Goal: Information Seeking & Learning: Check status

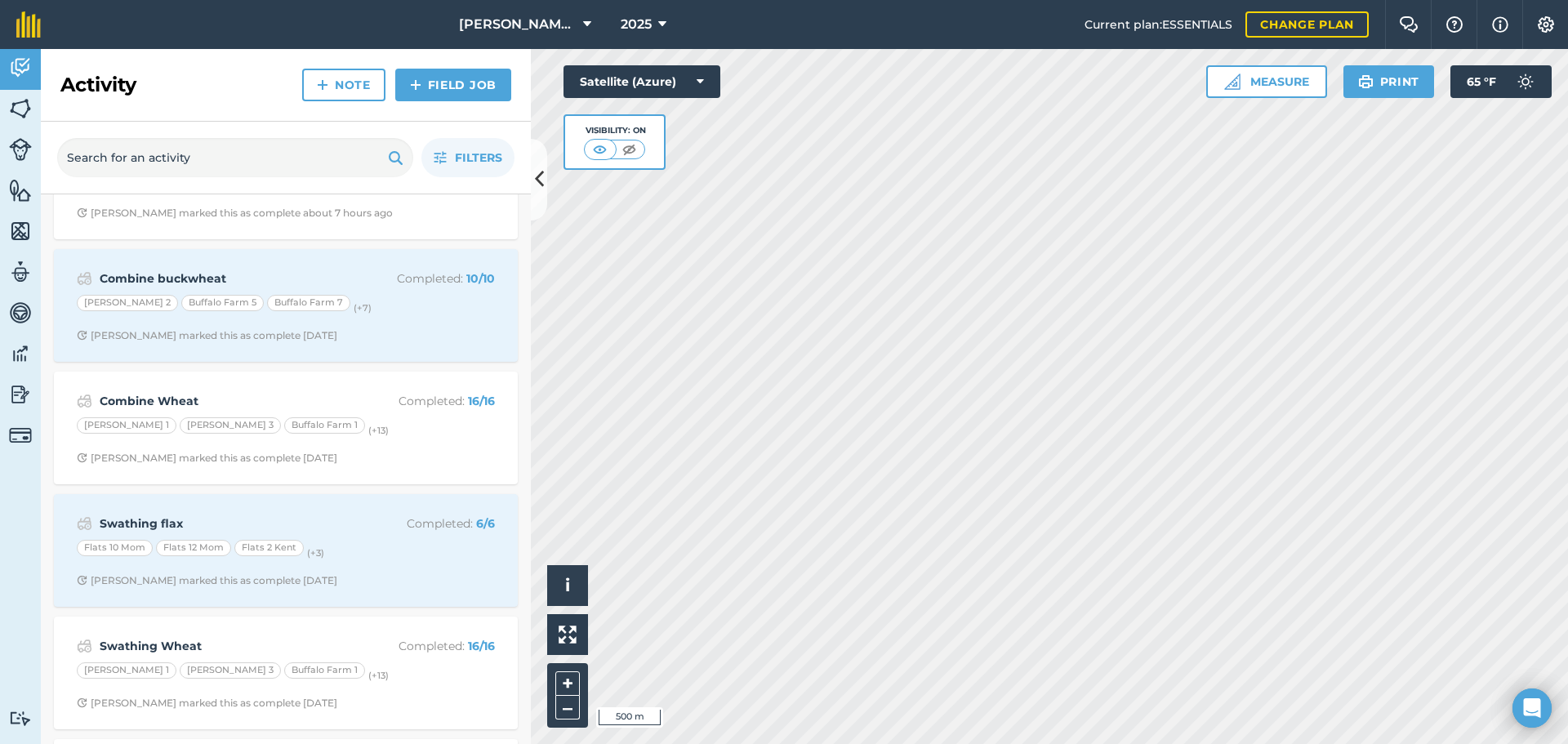
scroll to position [163, 0]
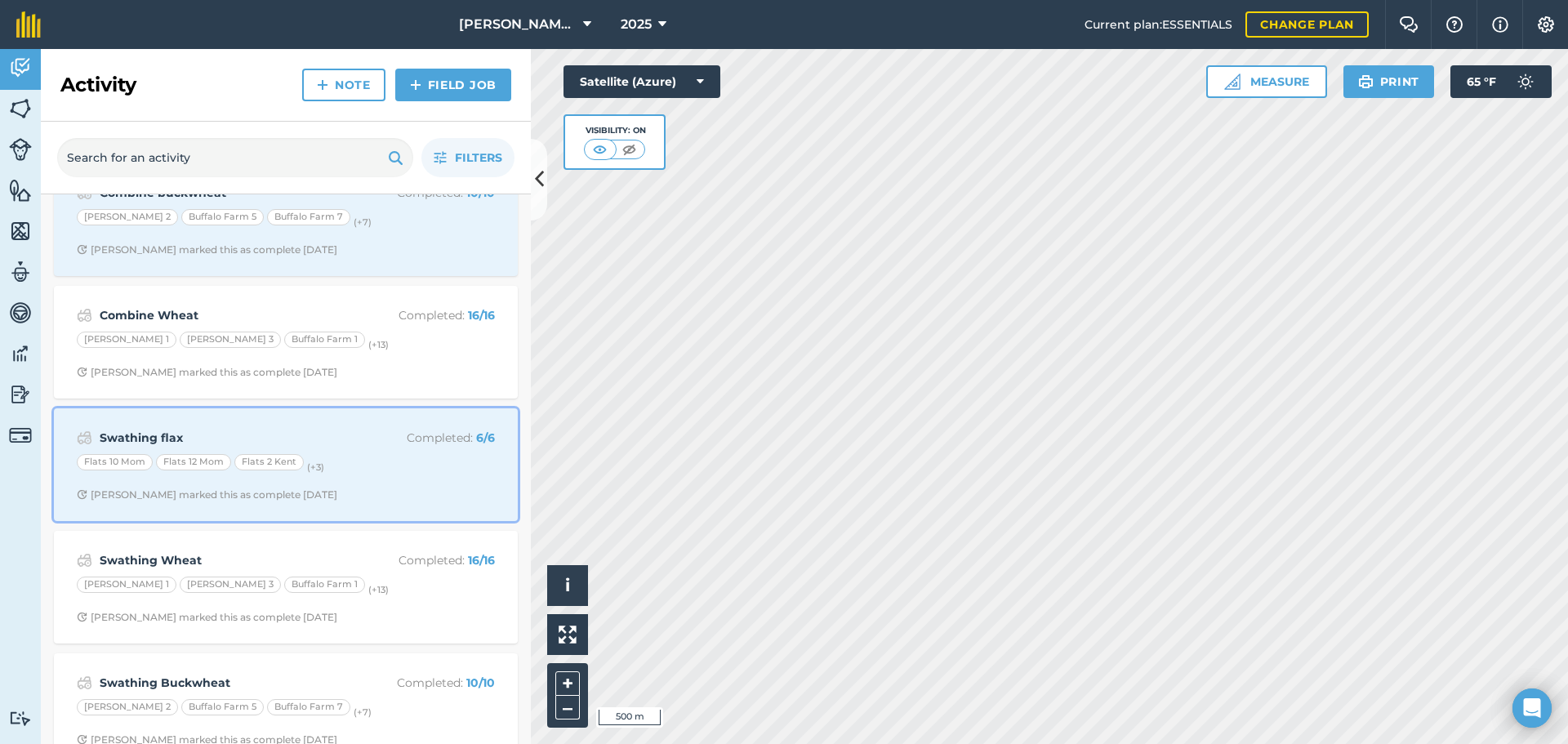
click at [376, 469] on div "Flats 10 Mom Flats 12 Mom Flats 2 Kent (+ 3 )" at bounding box center [286, 465] width 418 height 22
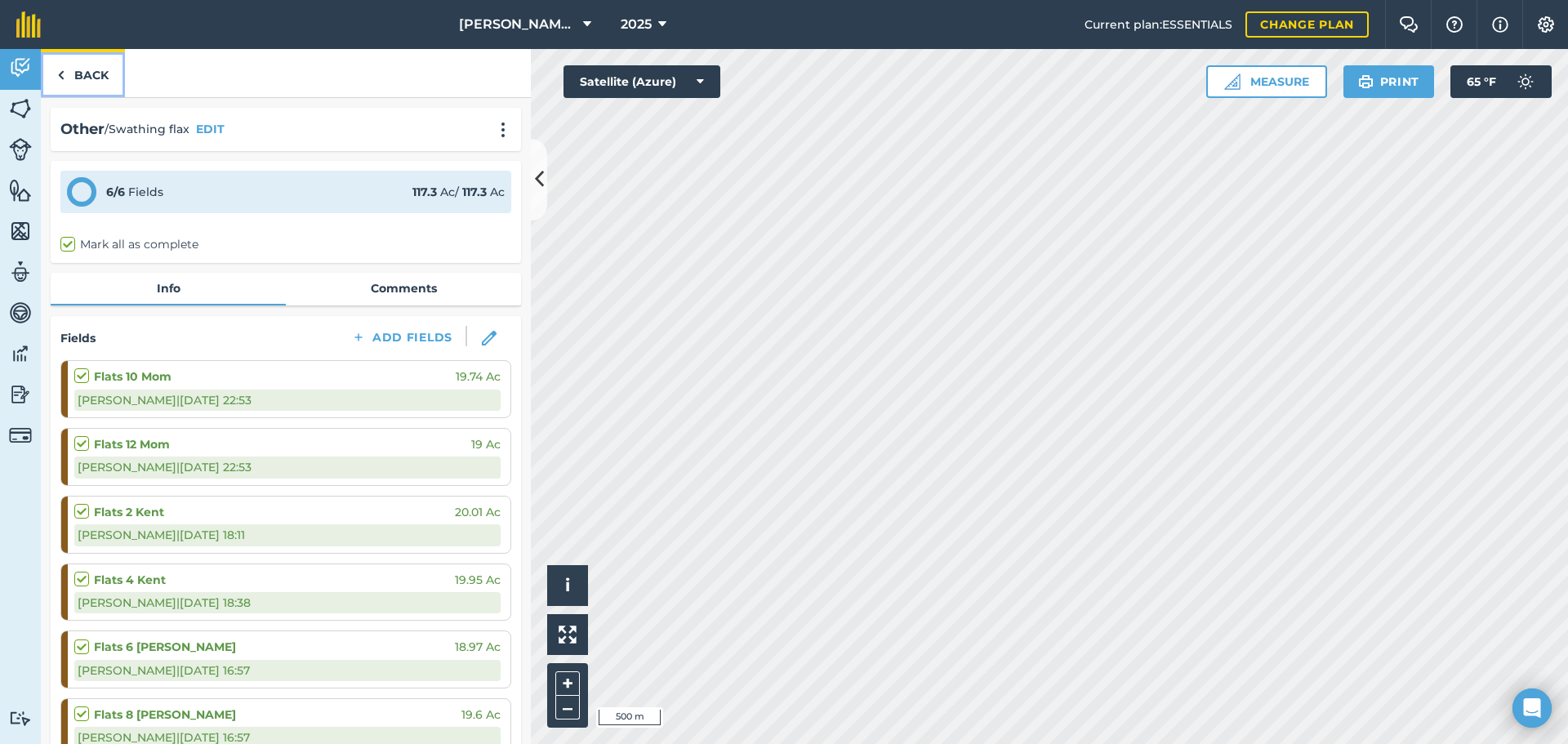
click at [68, 80] on link "Back" at bounding box center [82, 72] width 84 height 48
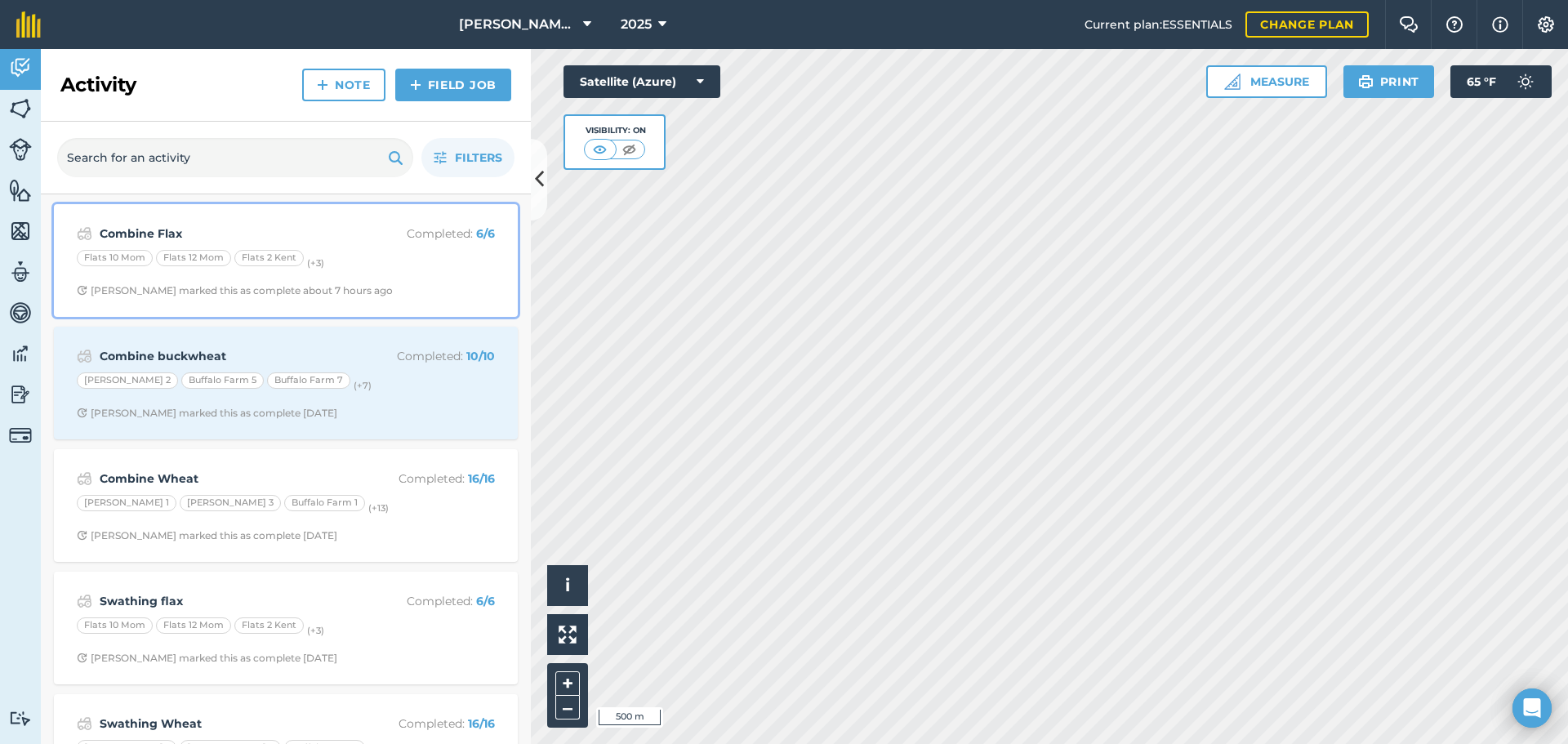
click at [245, 239] on strong "Combine Flax" at bounding box center [229, 233] width 259 height 18
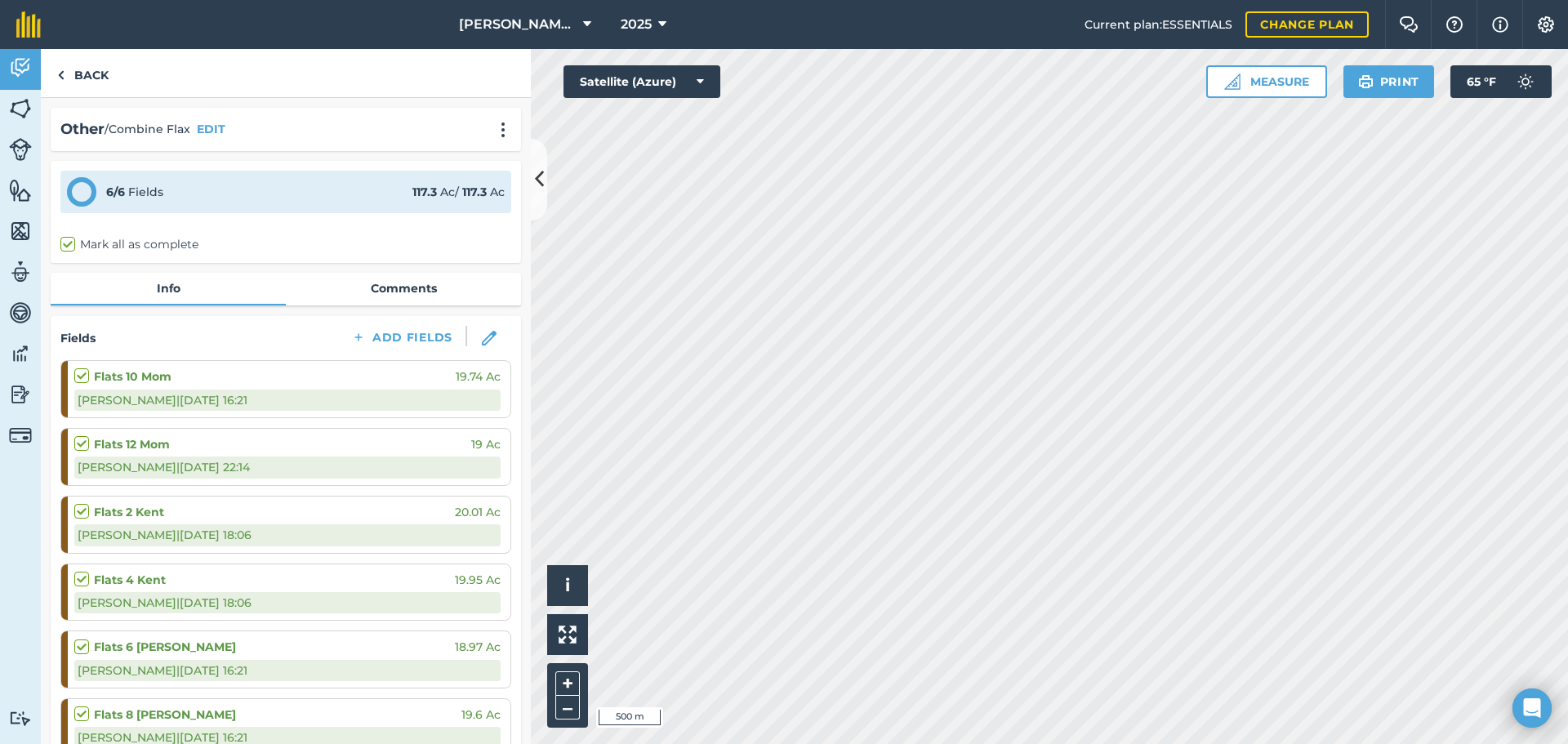
scroll to position [163, 0]
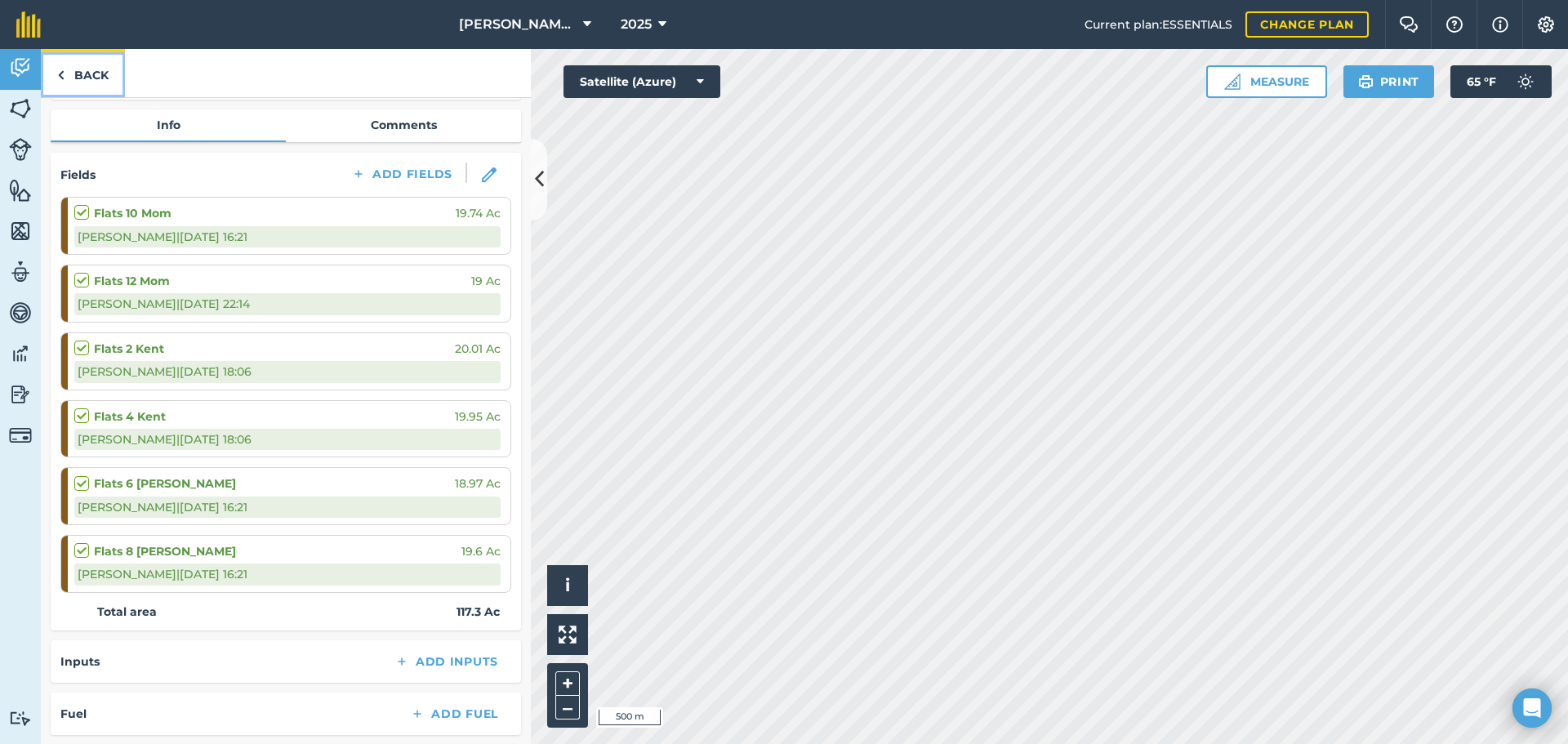
click at [77, 69] on link "Back" at bounding box center [82, 72] width 84 height 48
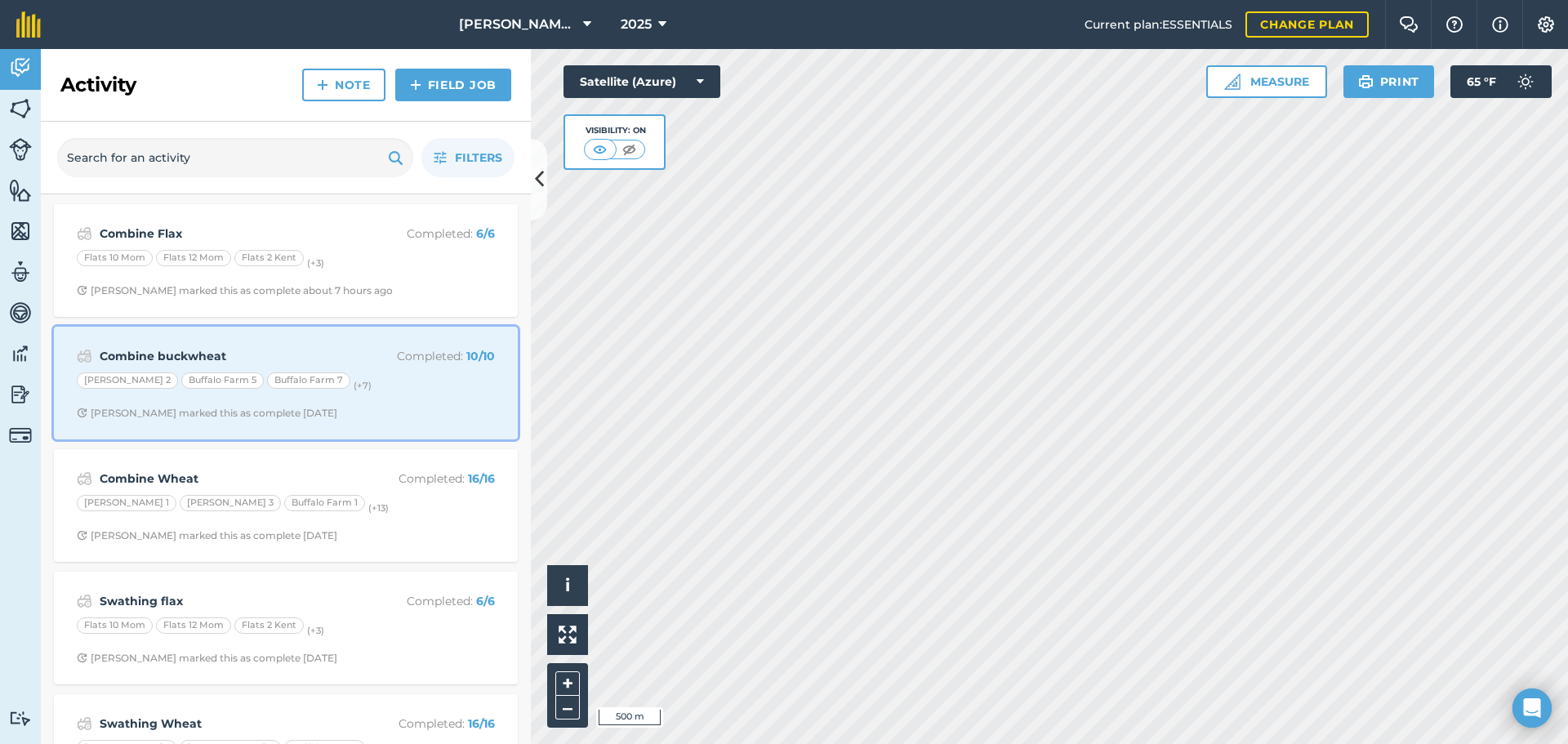
click at [275, 346] on div "Combine buckwheat Completed : 10 / 10" at bounding box center [286, 356] width 418 height 20
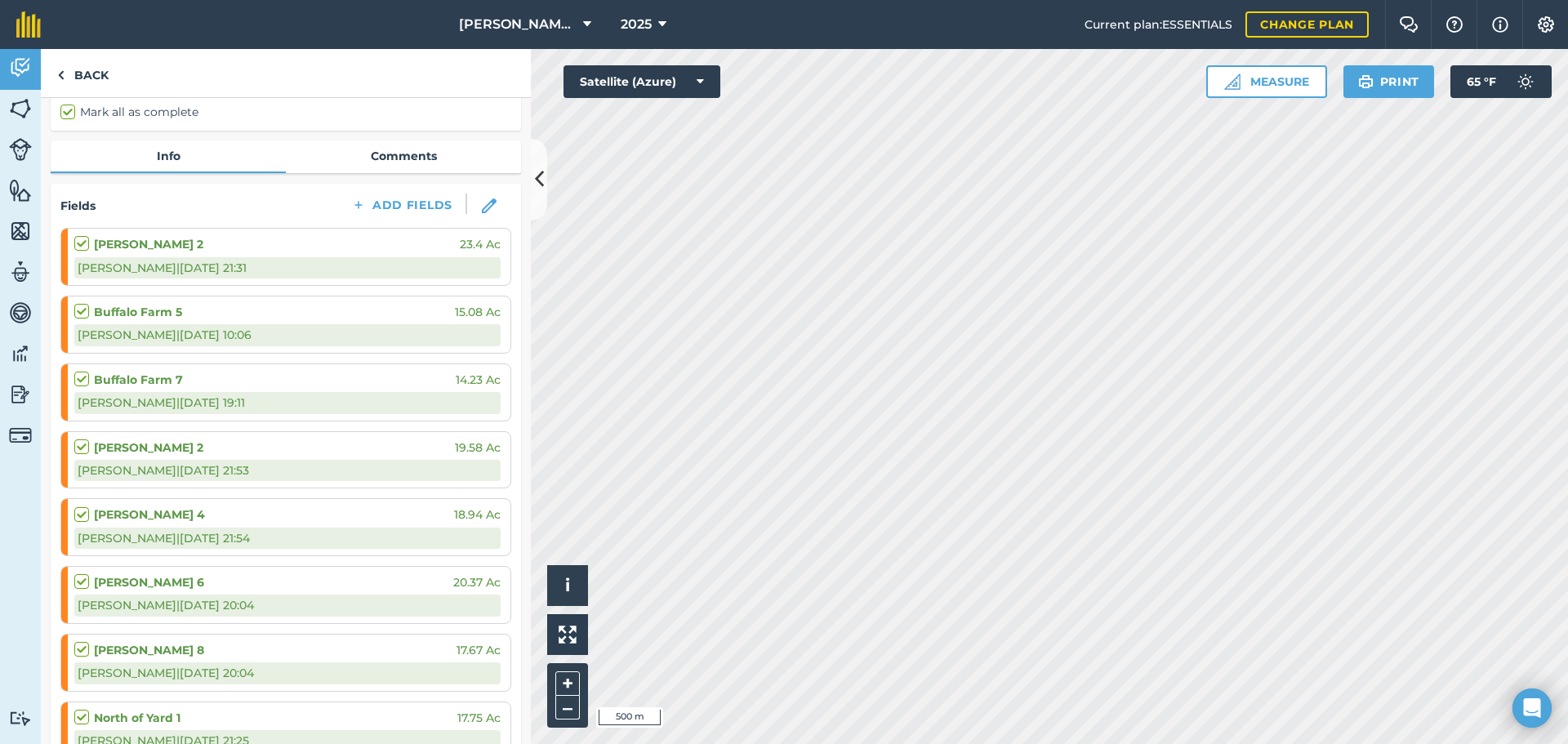
scroll to position [82, 0]
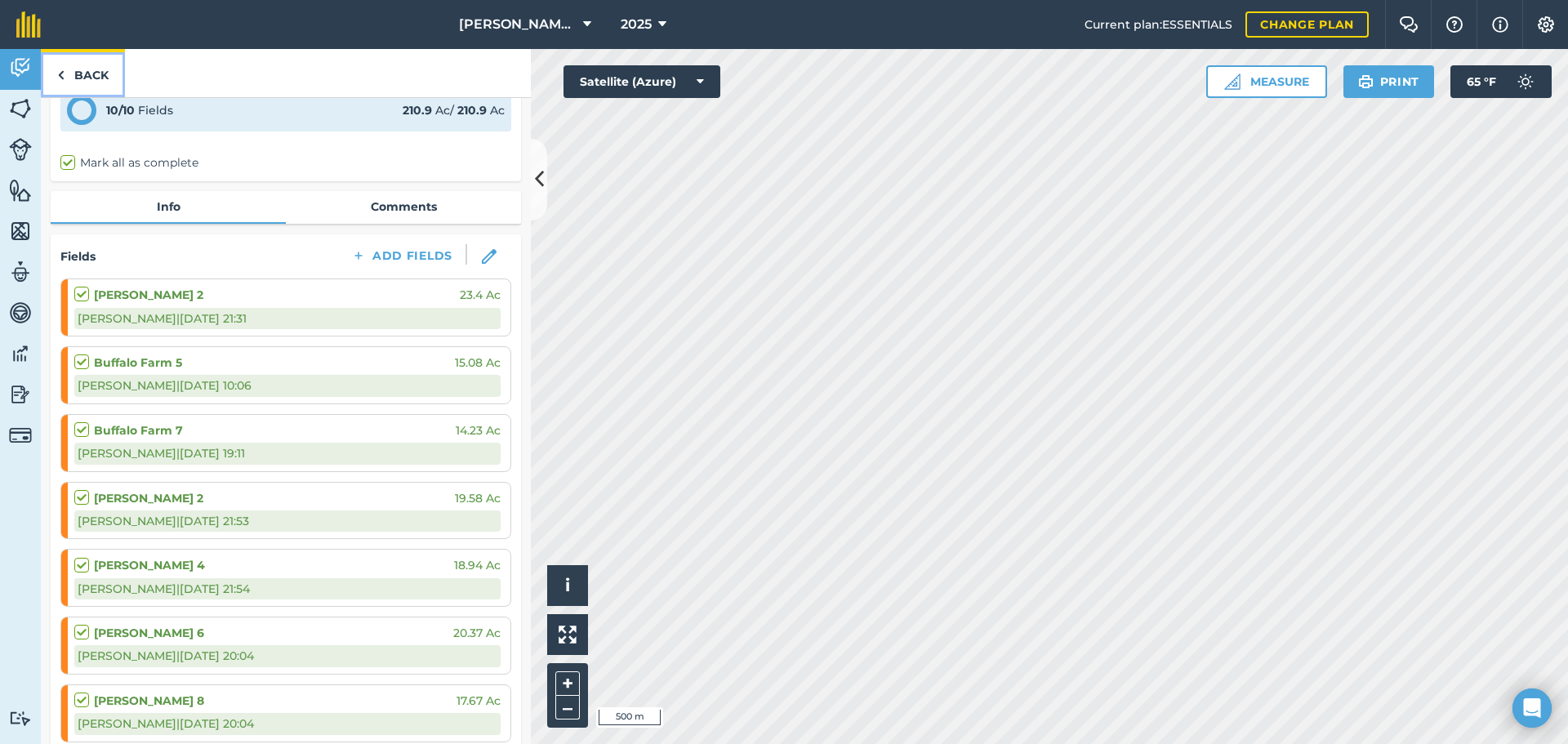
click at [75, 60] on link "Back" at bounding box center [82, 72] width 84 height 48
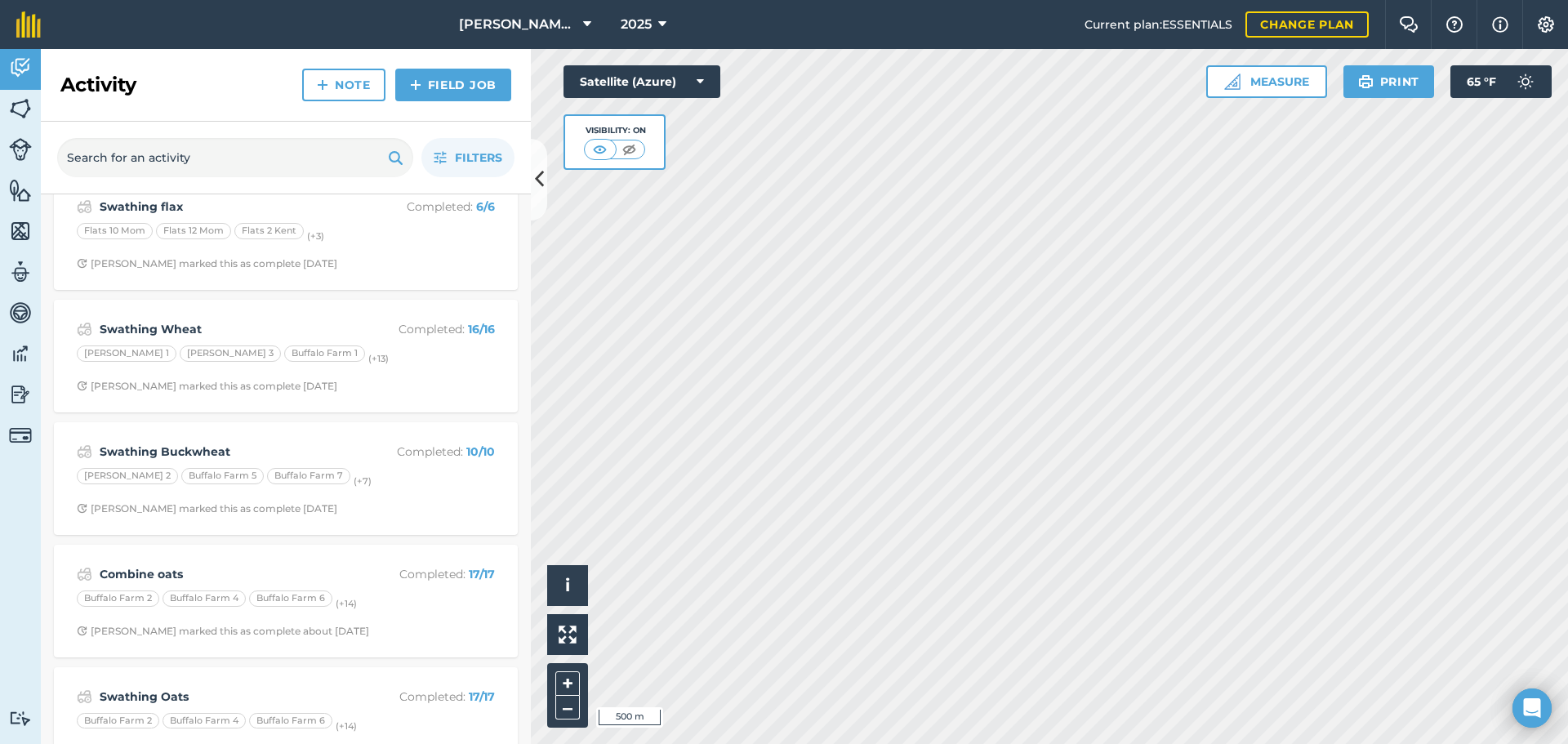
scroll to position [408, 0]
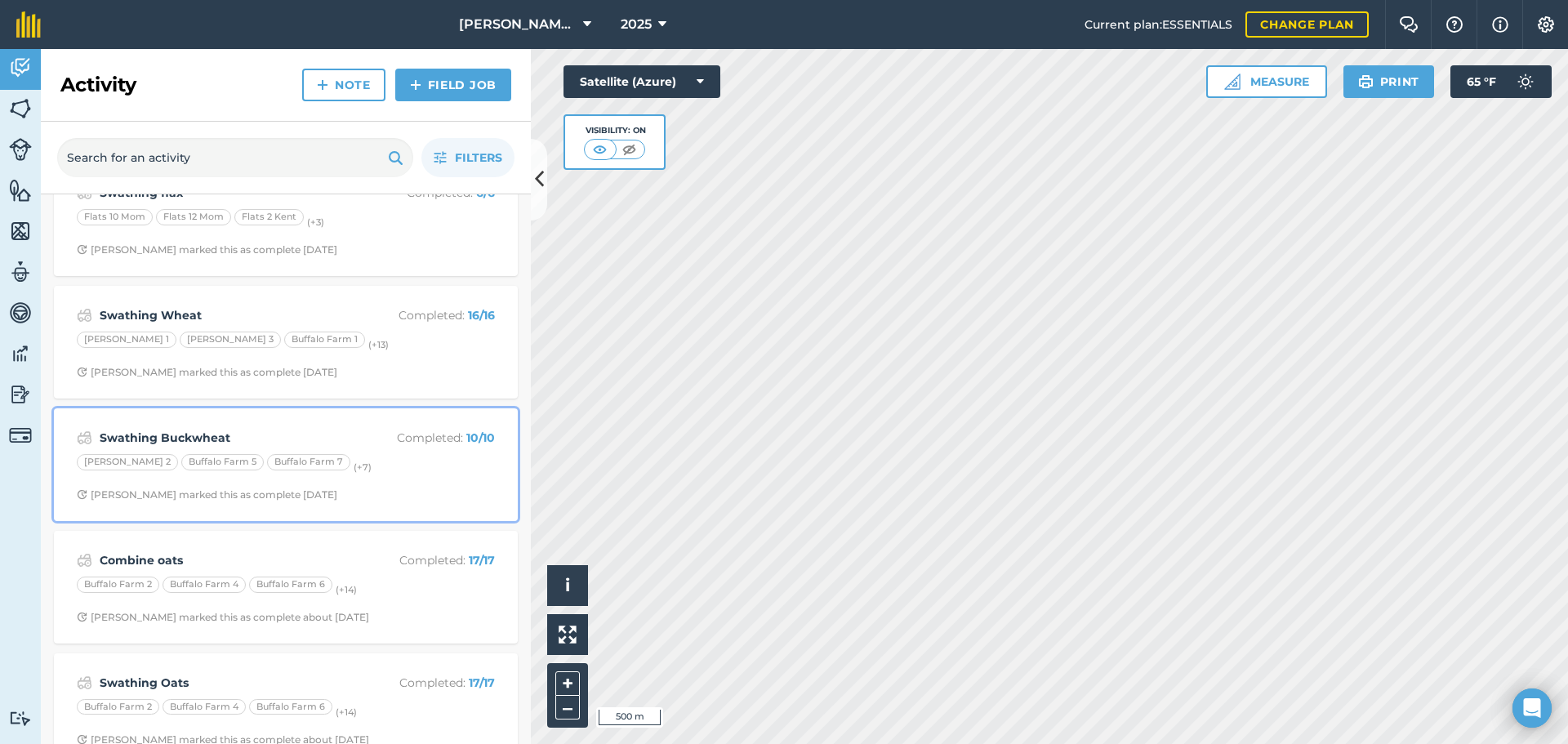
click at [309, 426] on div "Swathing Buckwheat Completed : 10 / 10 [PERSON_NAME] 2 [GEOGRAPHIC_DATA] 5 [GEO…" at bounding box center [286, 464] width 444 height 93
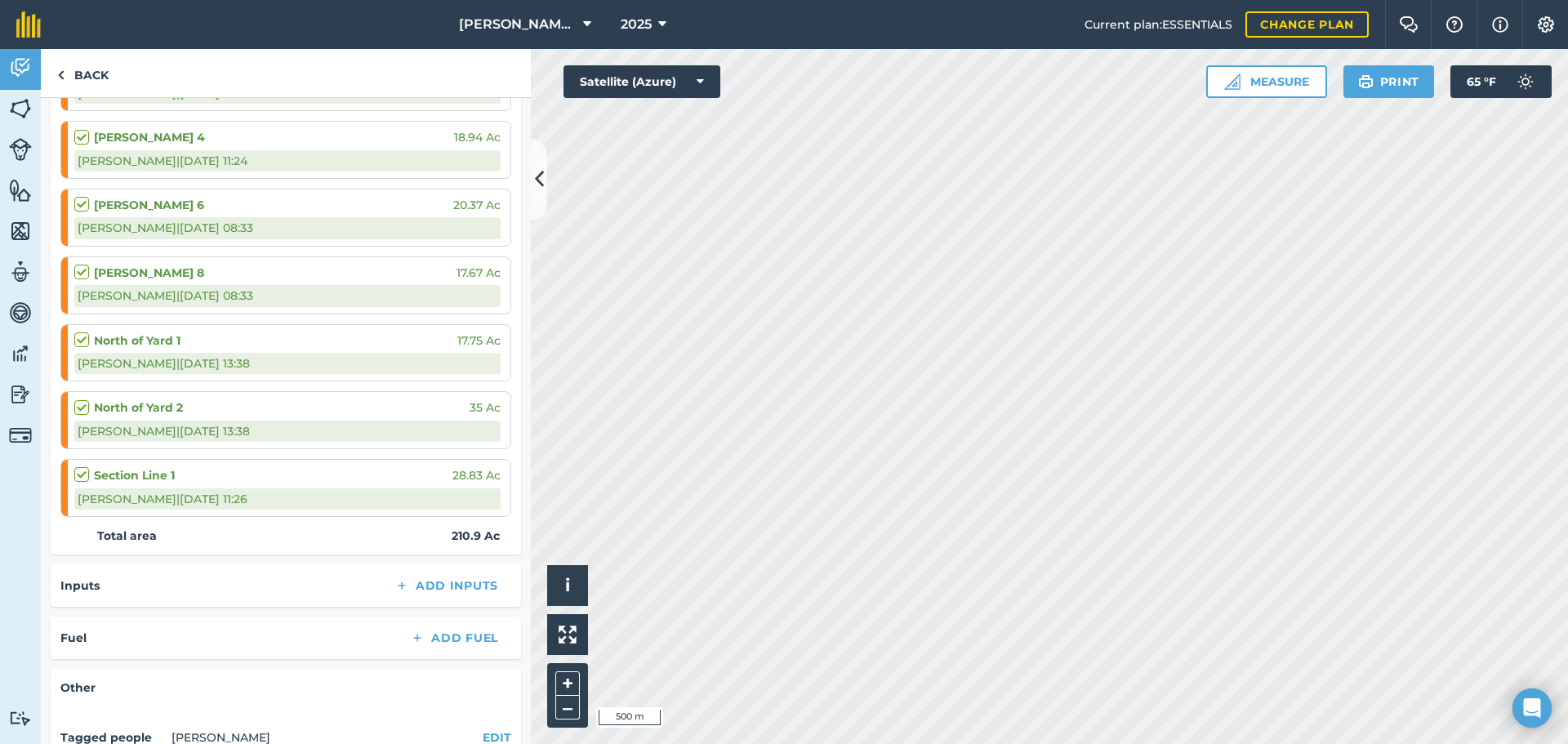
scroll to position [653, 0]
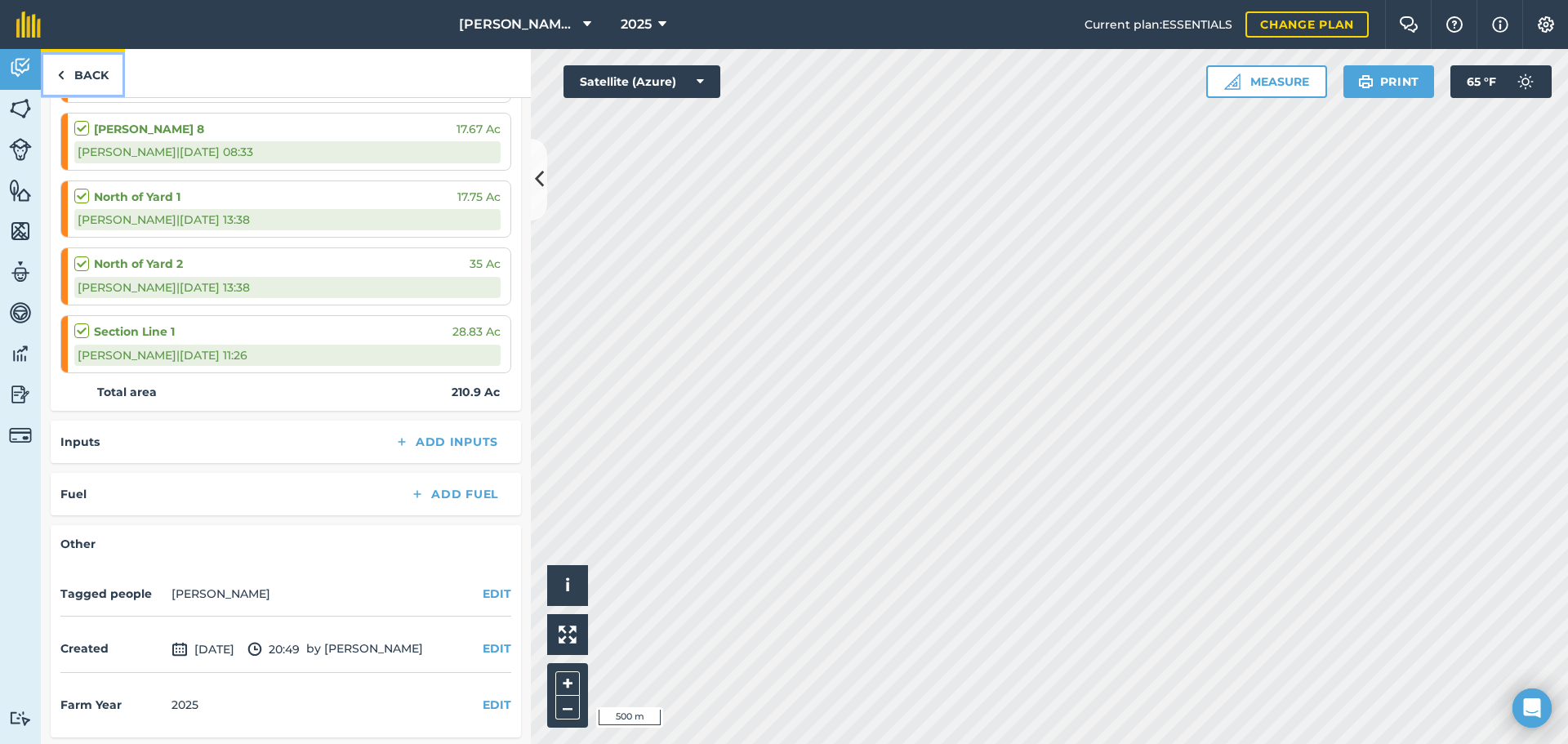
click at [83, 66] on link "Back" at bounding box center [82, 72] width 84 height 48
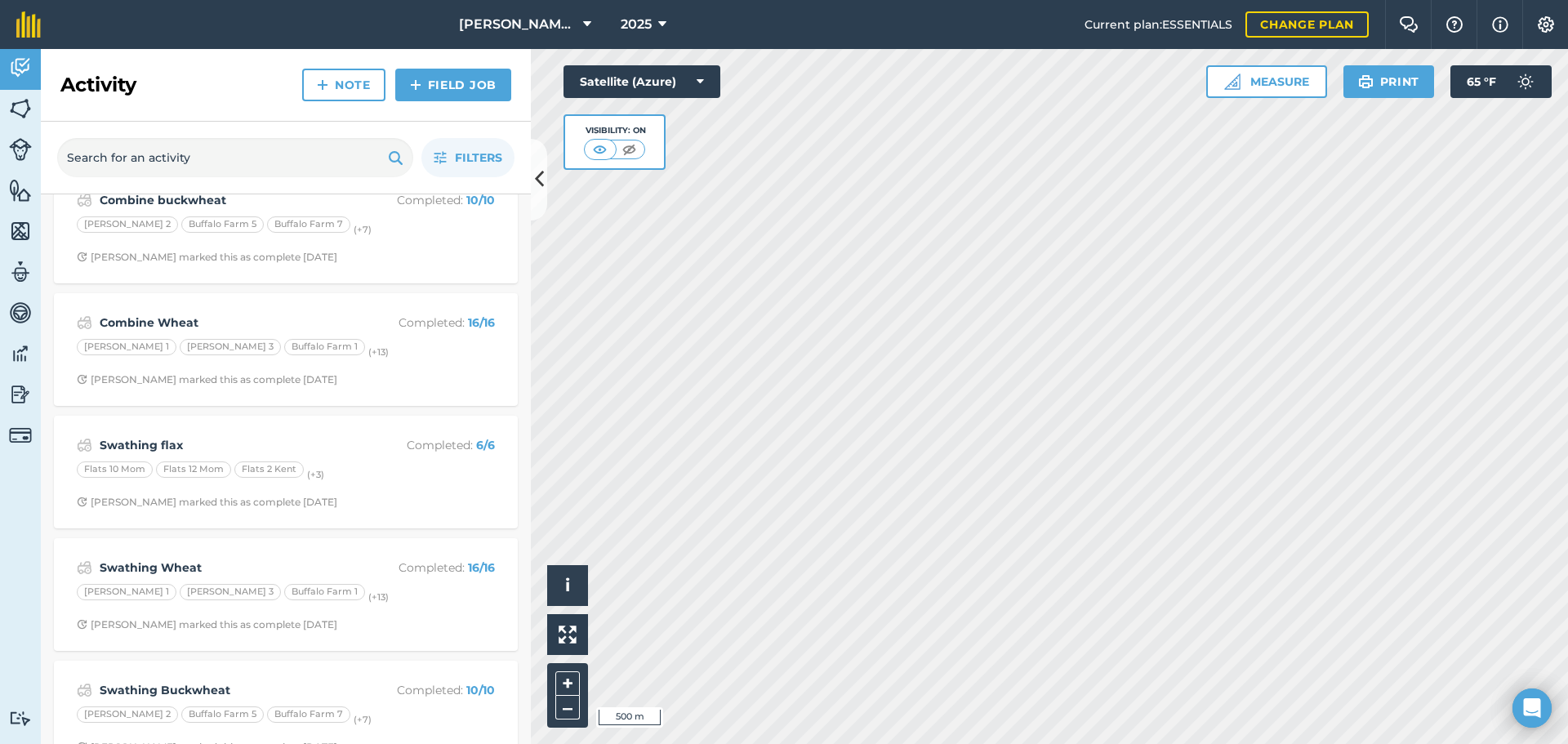
scroll to position [163, 0]
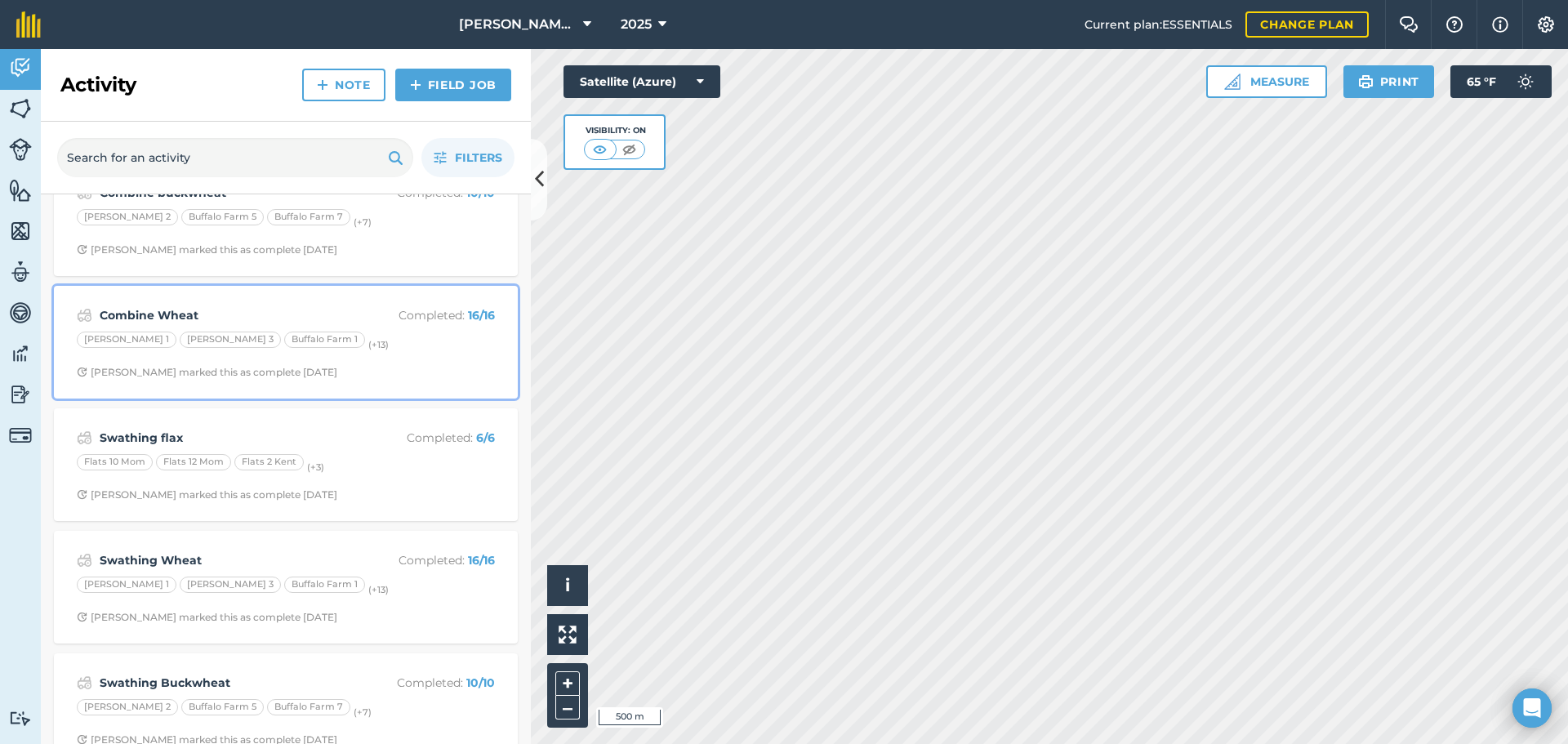
click at [177, 351] on div "[PERSON_NAME] 1 [PERSON_NAME] 3 Buffalo Farm 1 (+ 13 )" at bounding box center [286, 342] width 418 height 22
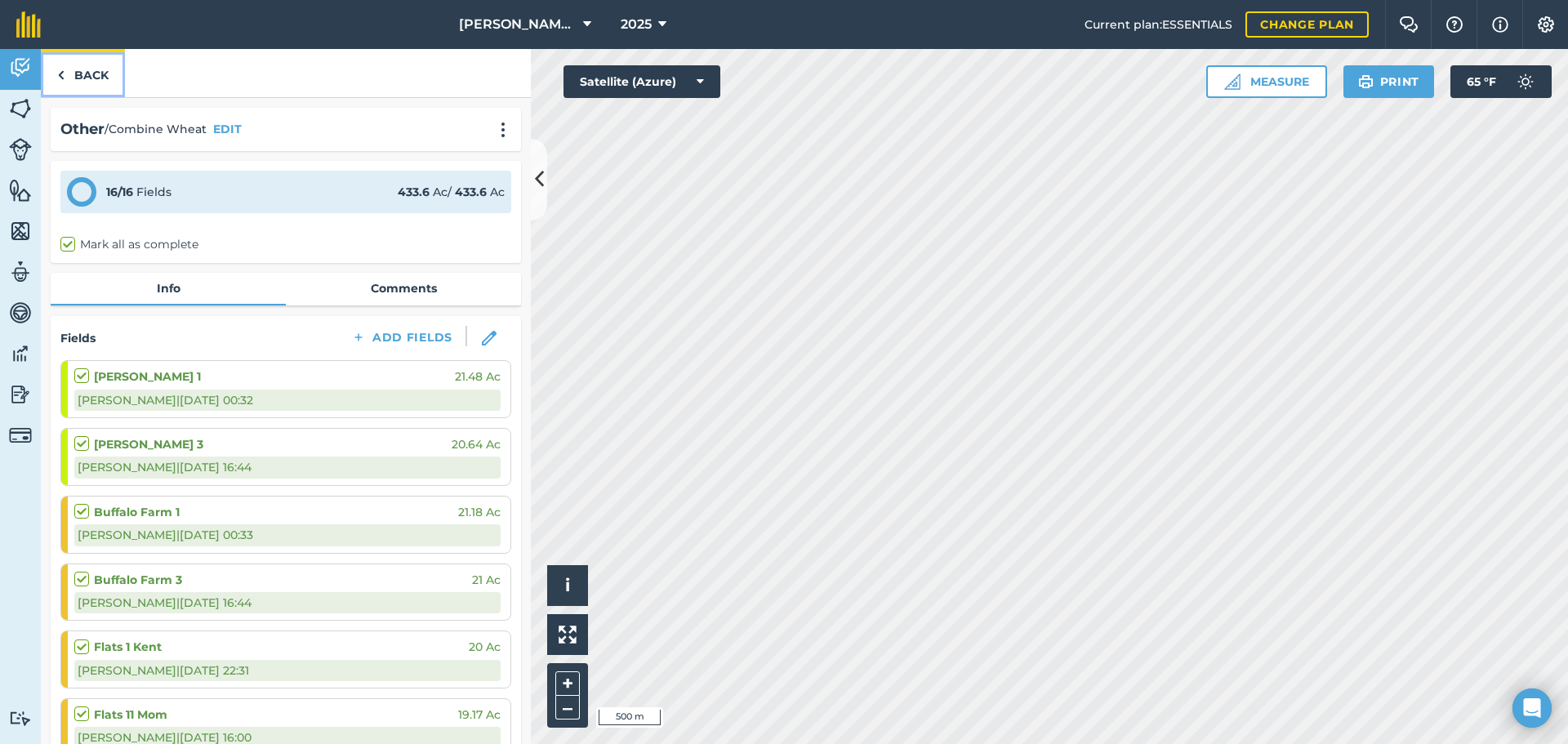
click at [86, 75] on link "Back" at bounding box center [82, 72] width 84 height 48
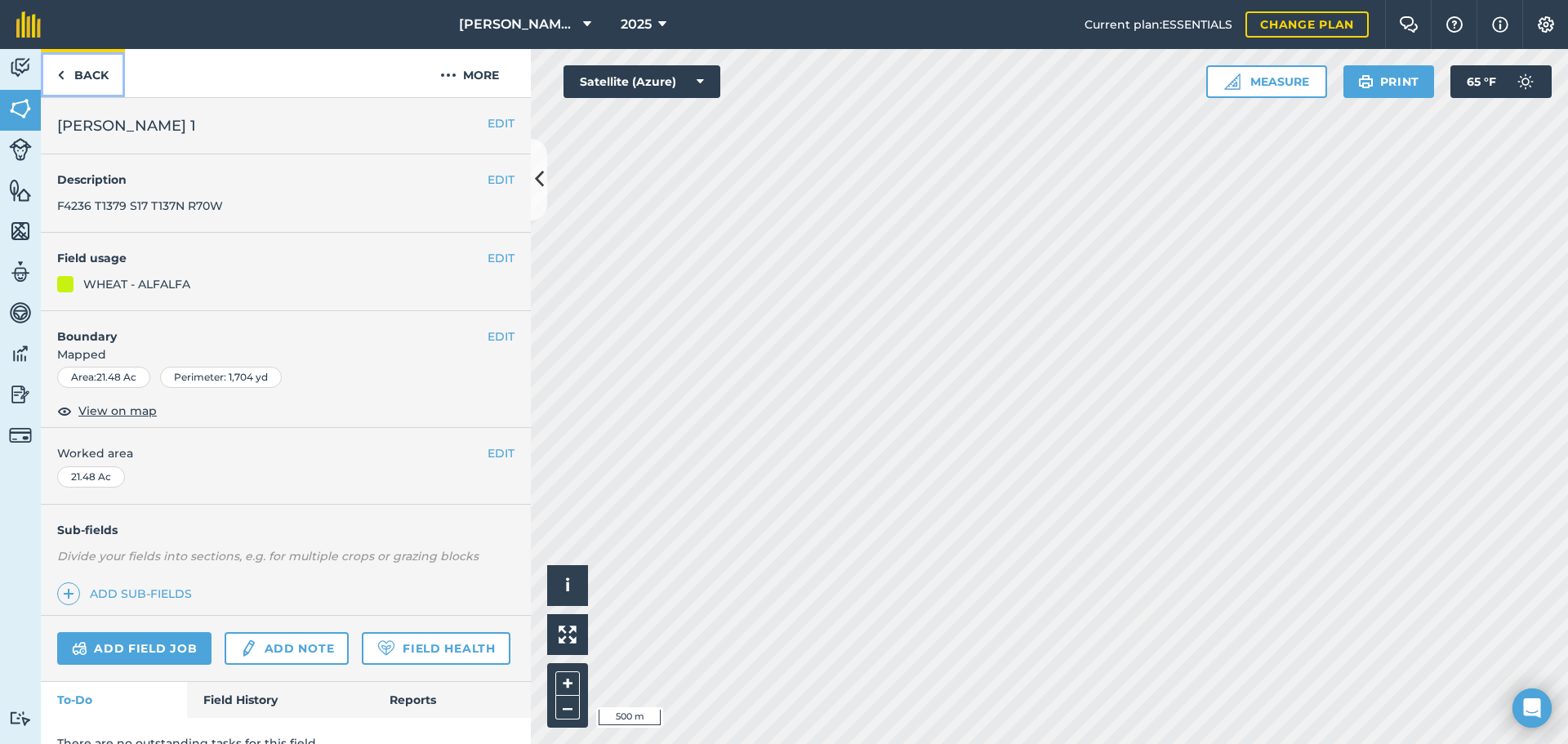
click at [65, 67] on link "Back" at bounding box center [82, 72] width 84 height 48
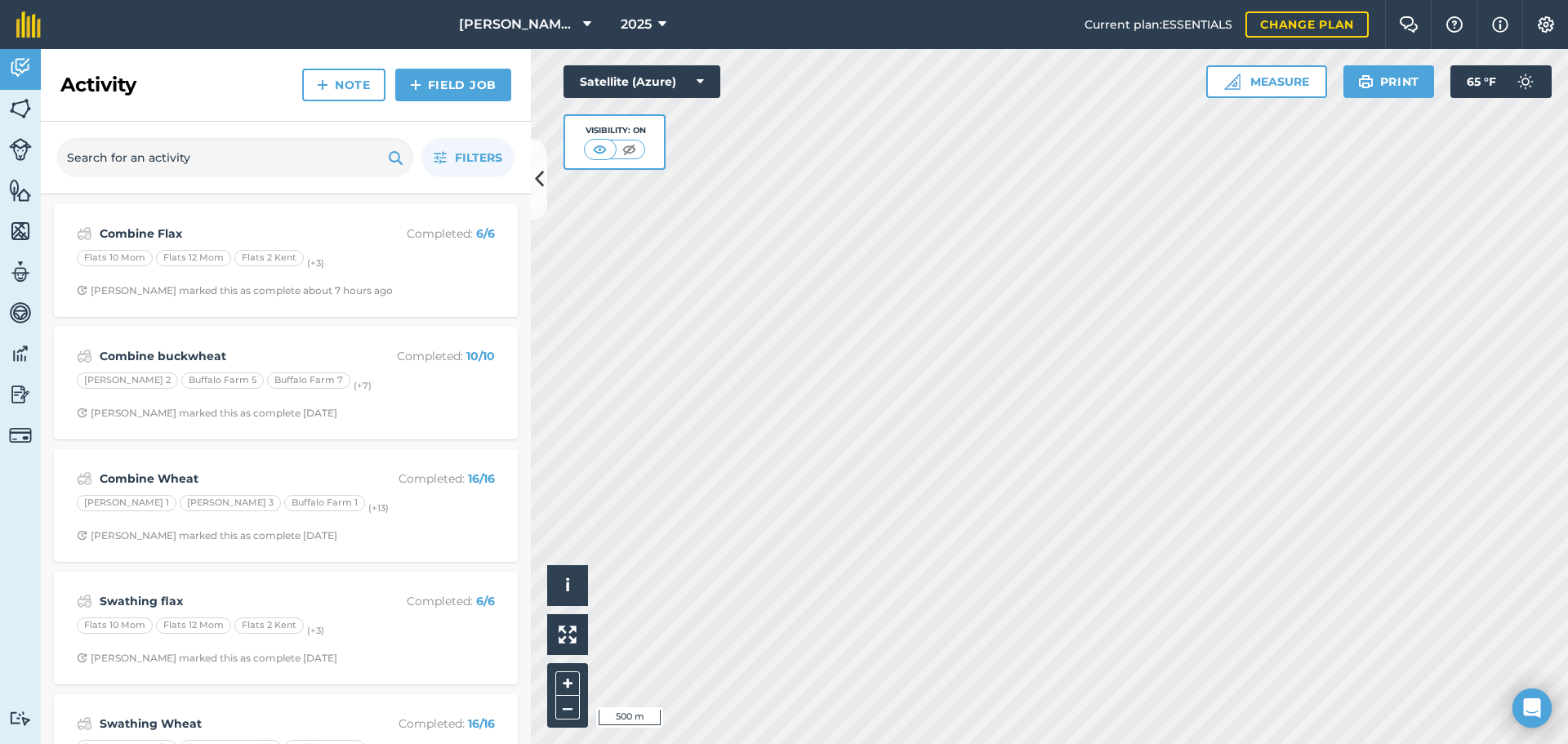
click at [227, 457] on div "Combine Wheat Completed : 16 / 16 [PERSON_NAME] 1 [PERSON_NAME] 3 Buffalo Farm …" at bounding box center [286, 504] width 464 height 113
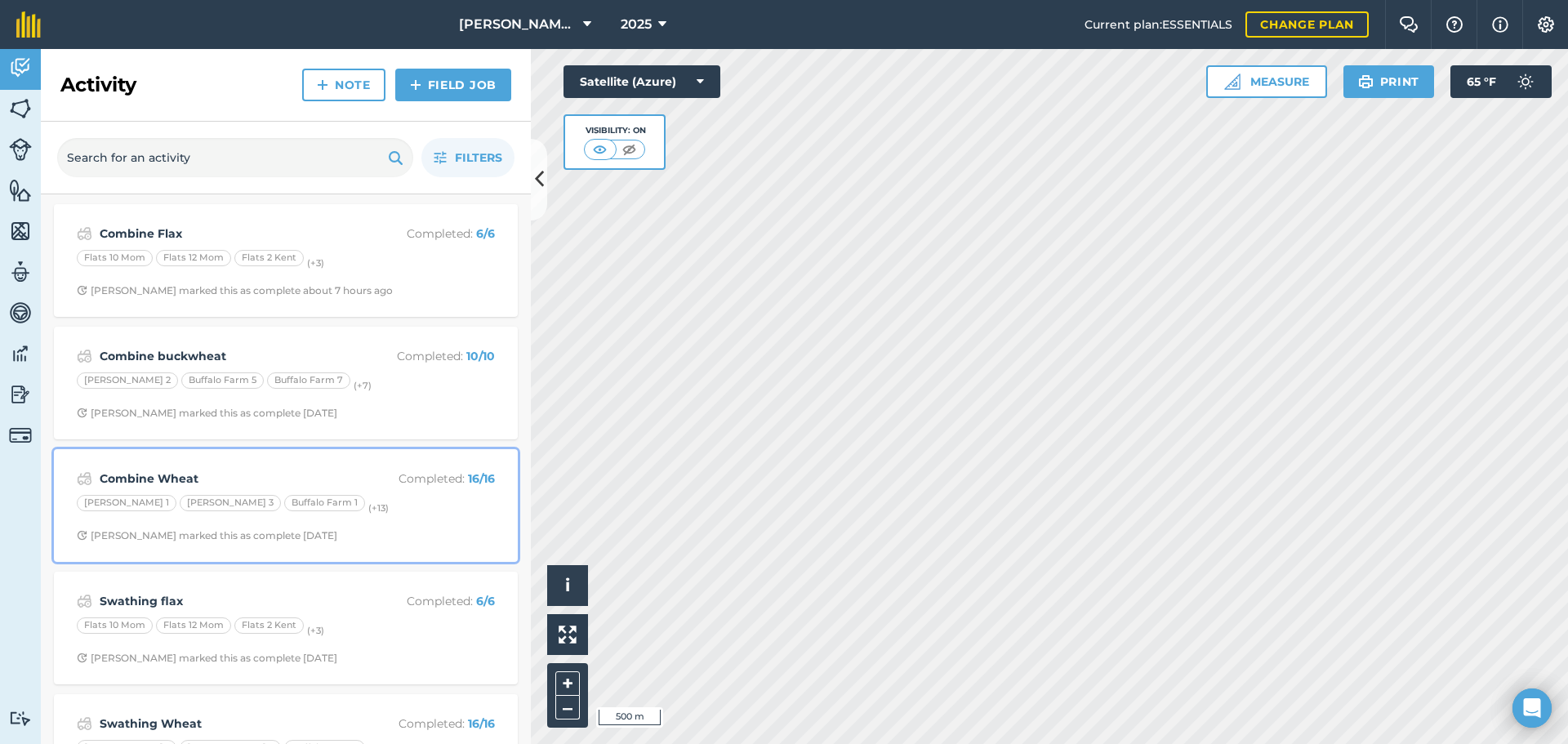
click at [187, 473] on strong "Combine Wheat" at bounding box center [229, 478] width 259 height 18
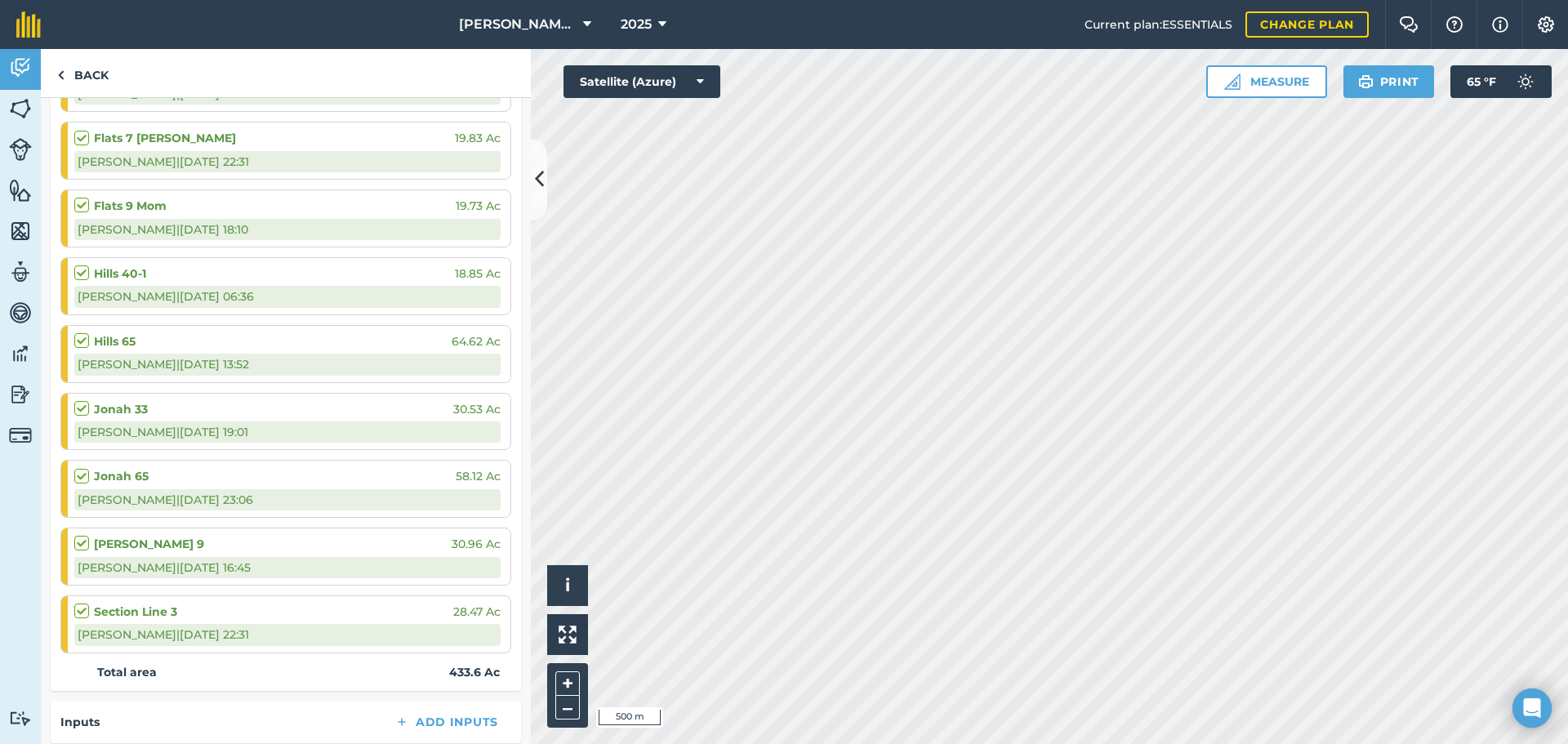
scroll to position [816, 0]
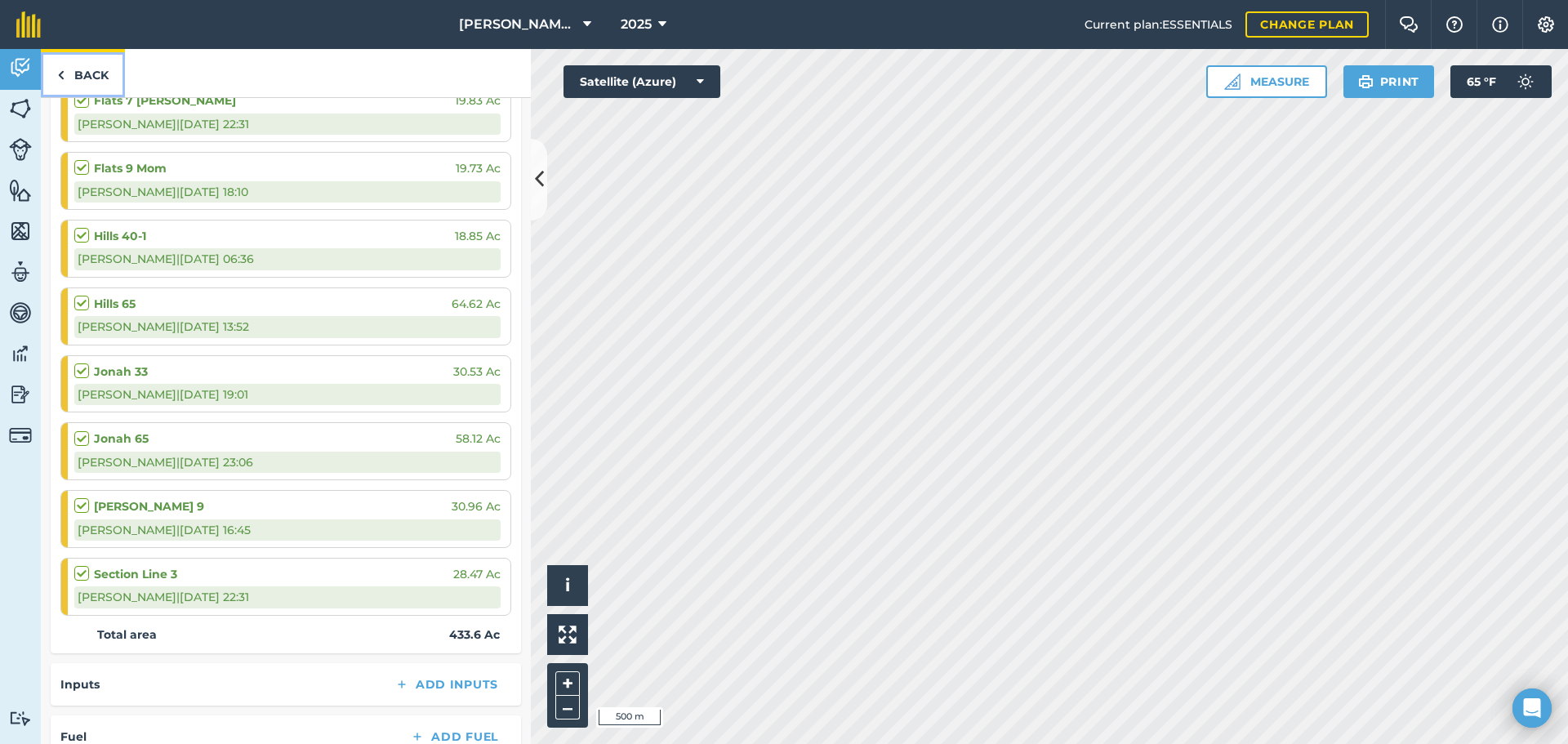
click at [103, 66] on link "Back" at bounding box center [82, 72] width 84 height 48
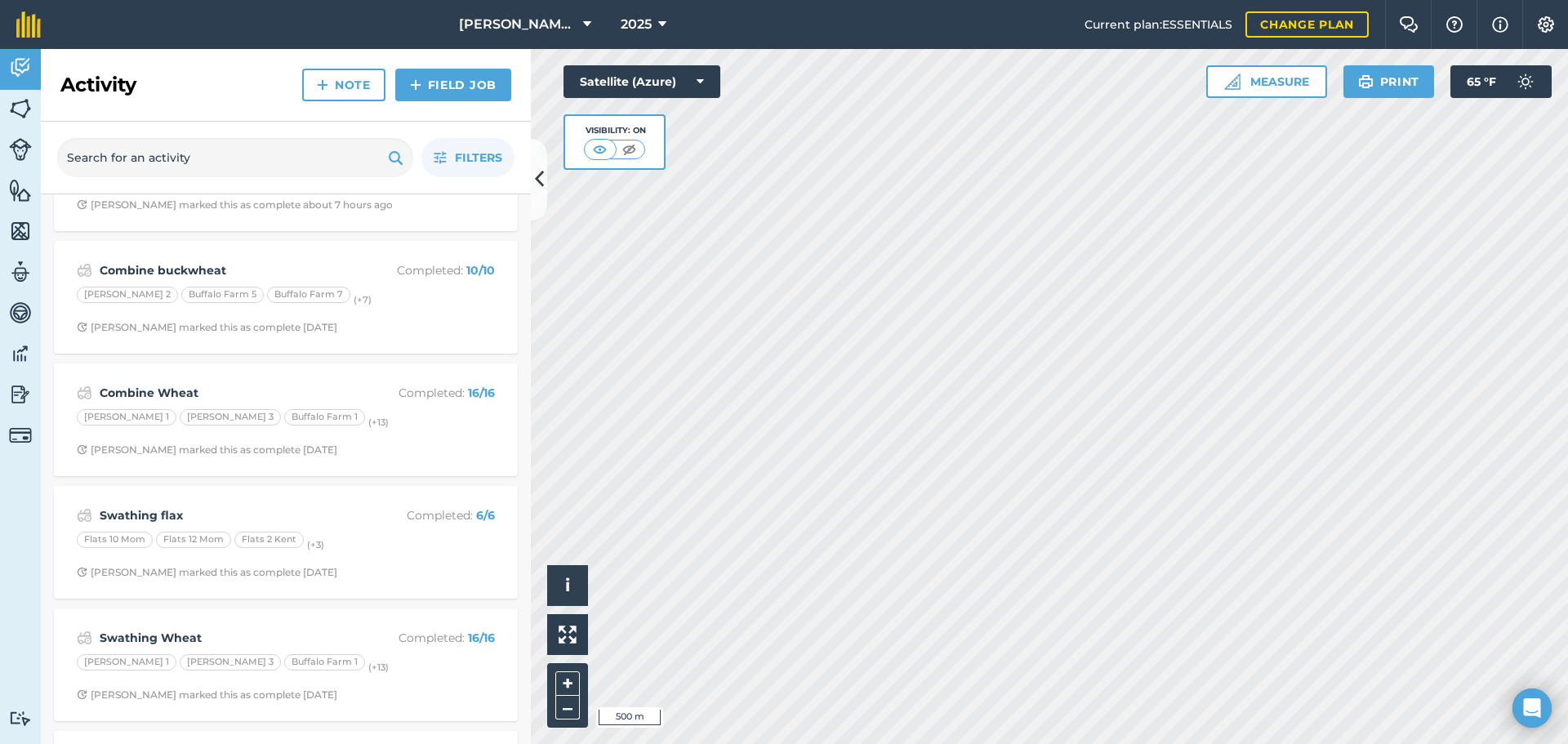
scroll to position [245, 0]
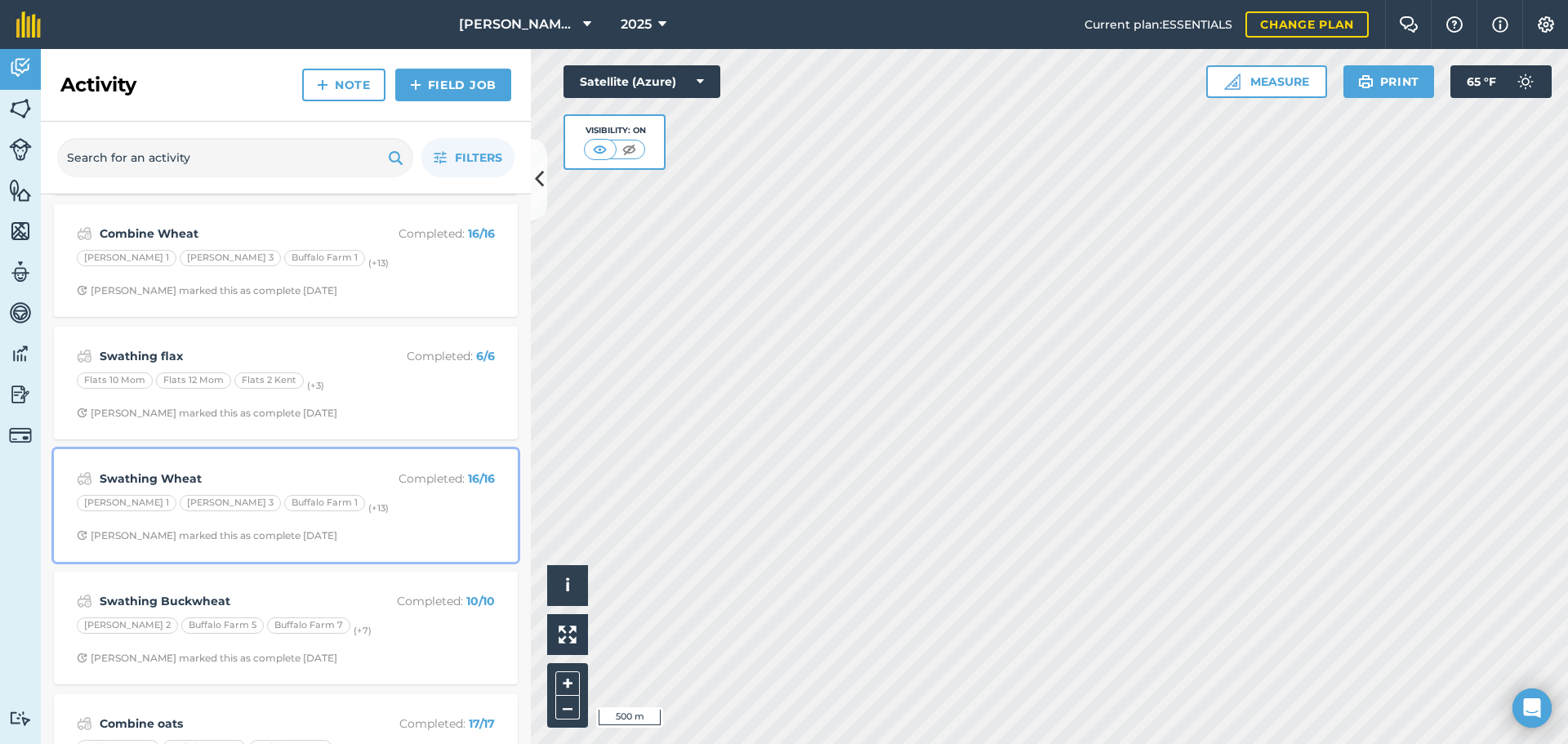
click at [302, 468] on div "Swathing Wheat Completed : 16 / 16" at bounding box center [286, 478] width 418 height 20
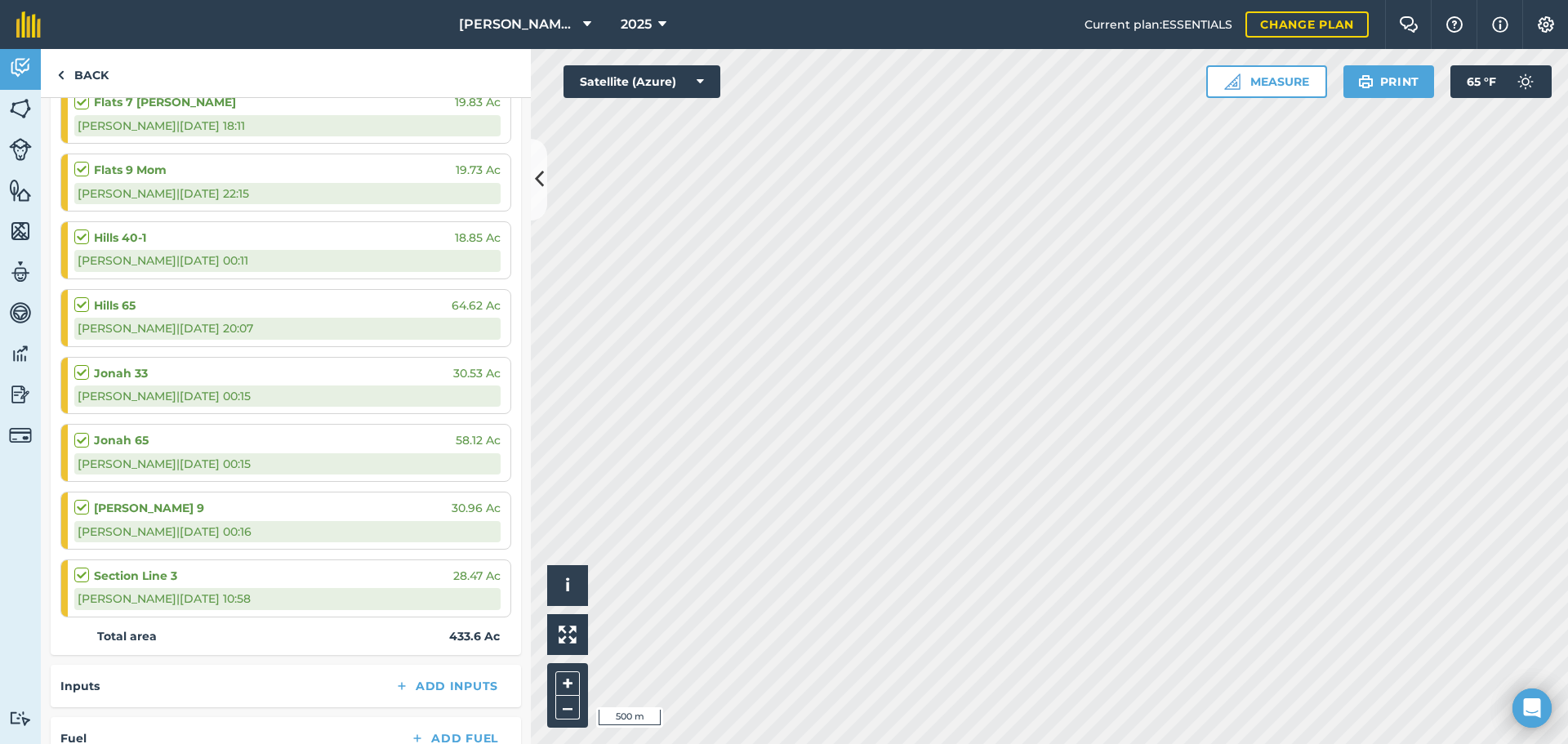
scroll to position [816, 0]
click at [102, 78] on link "Back" at bounding box center [82, 72] width 84 height 48
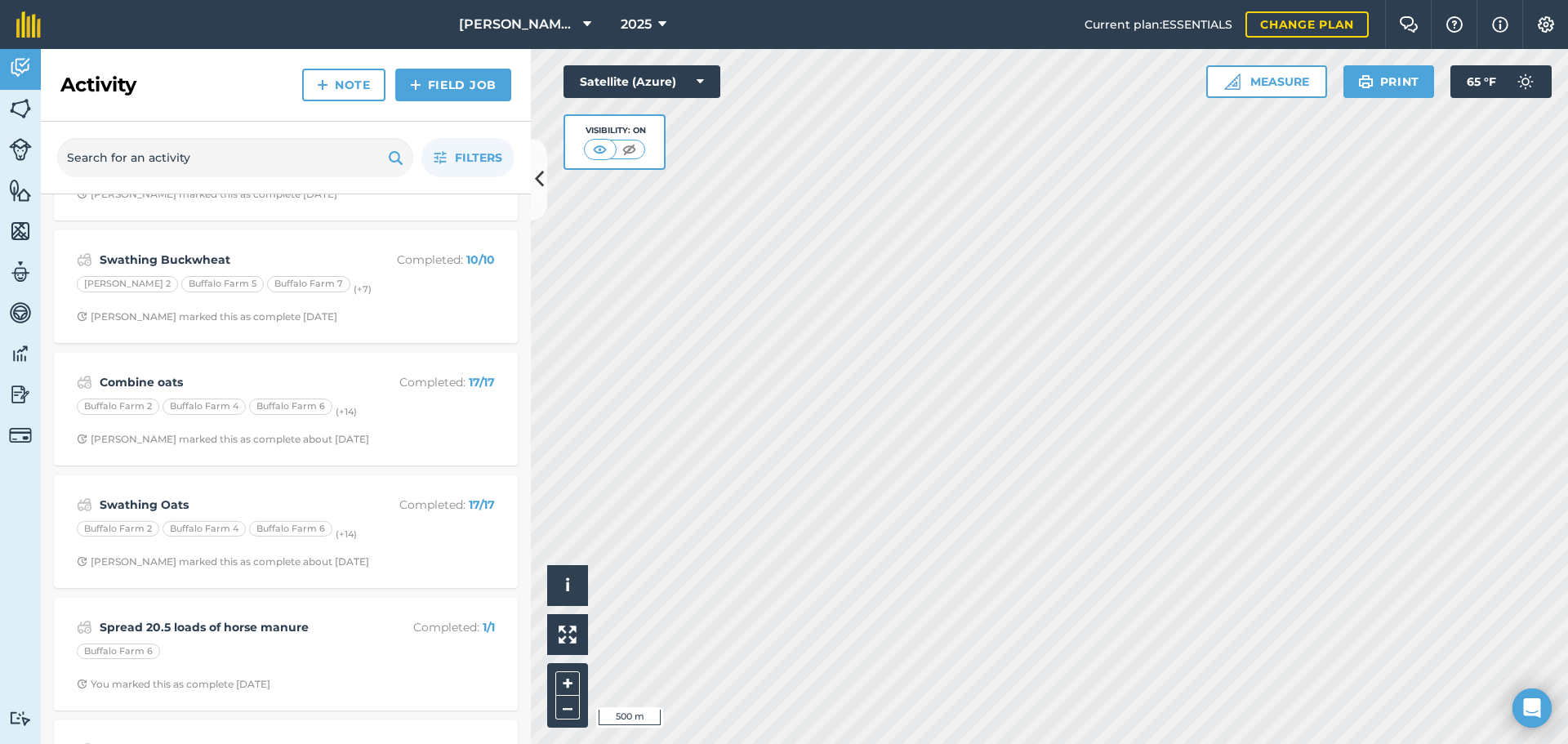
scroll to position [735, 0]
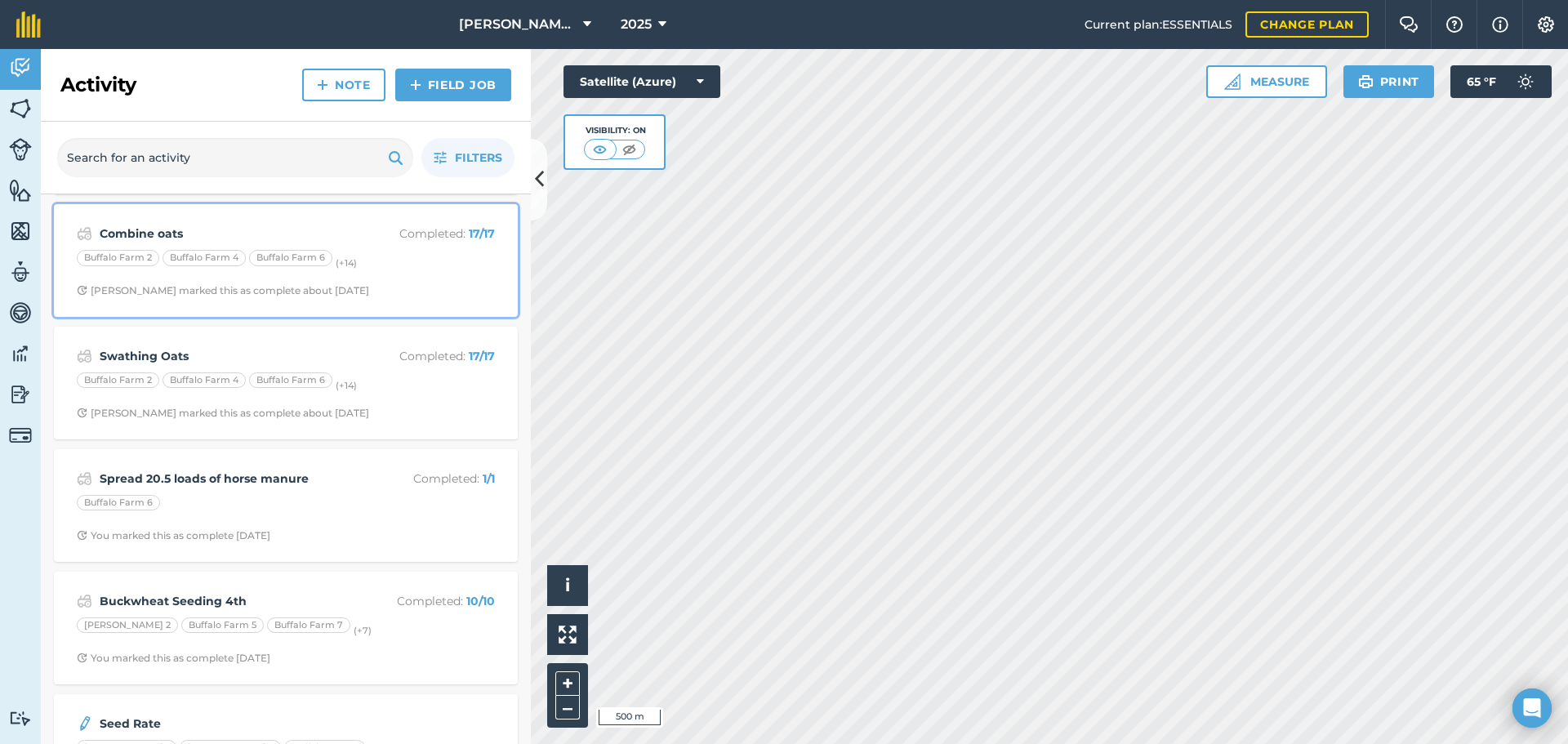
click at [285, 237] on strong "Combine oats" at bounding box center [229, 233] width 259 height 18
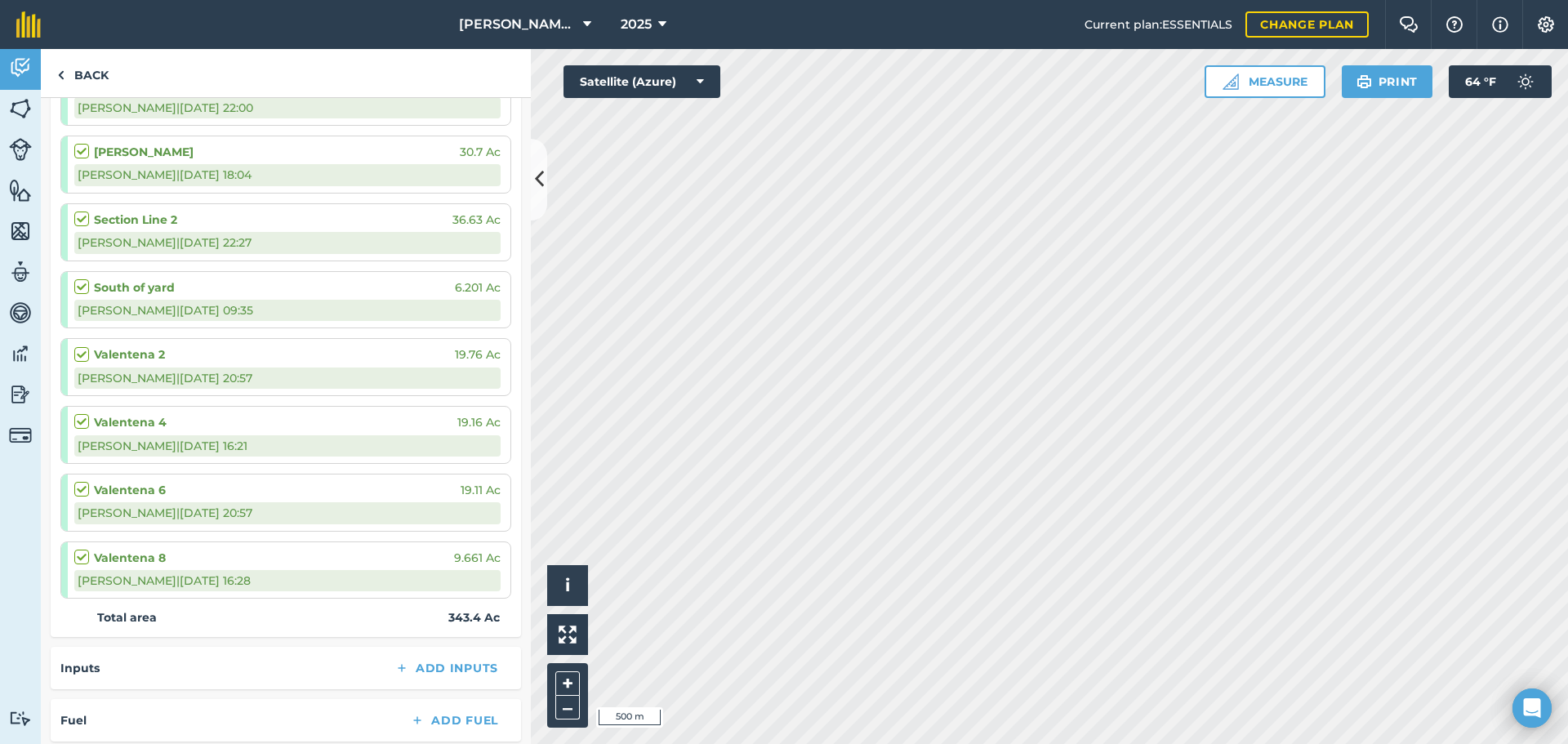
scroll to position [979, 0]
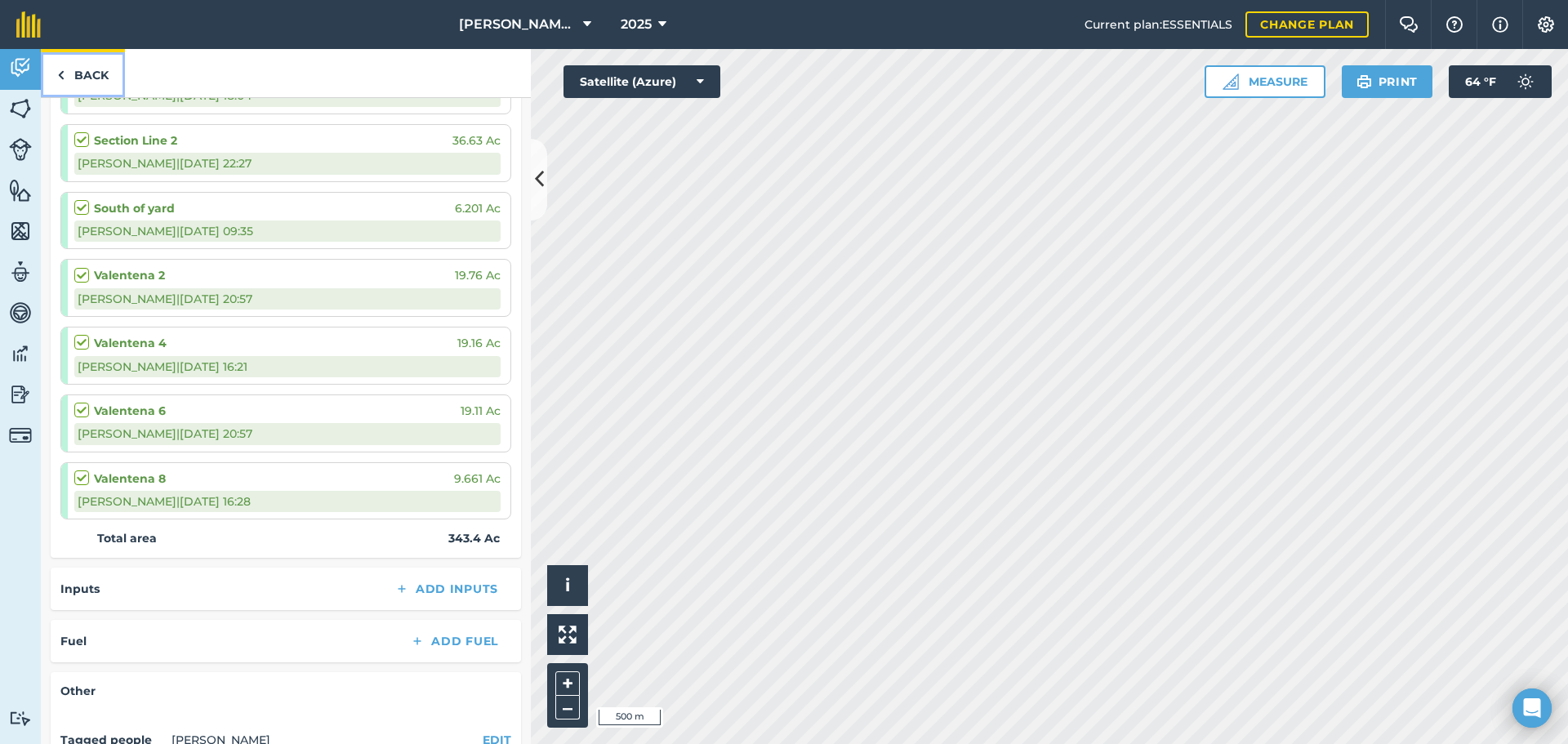
click at [76, 65] on link "Back" at bounding box center [82, 72] width 84 height 48
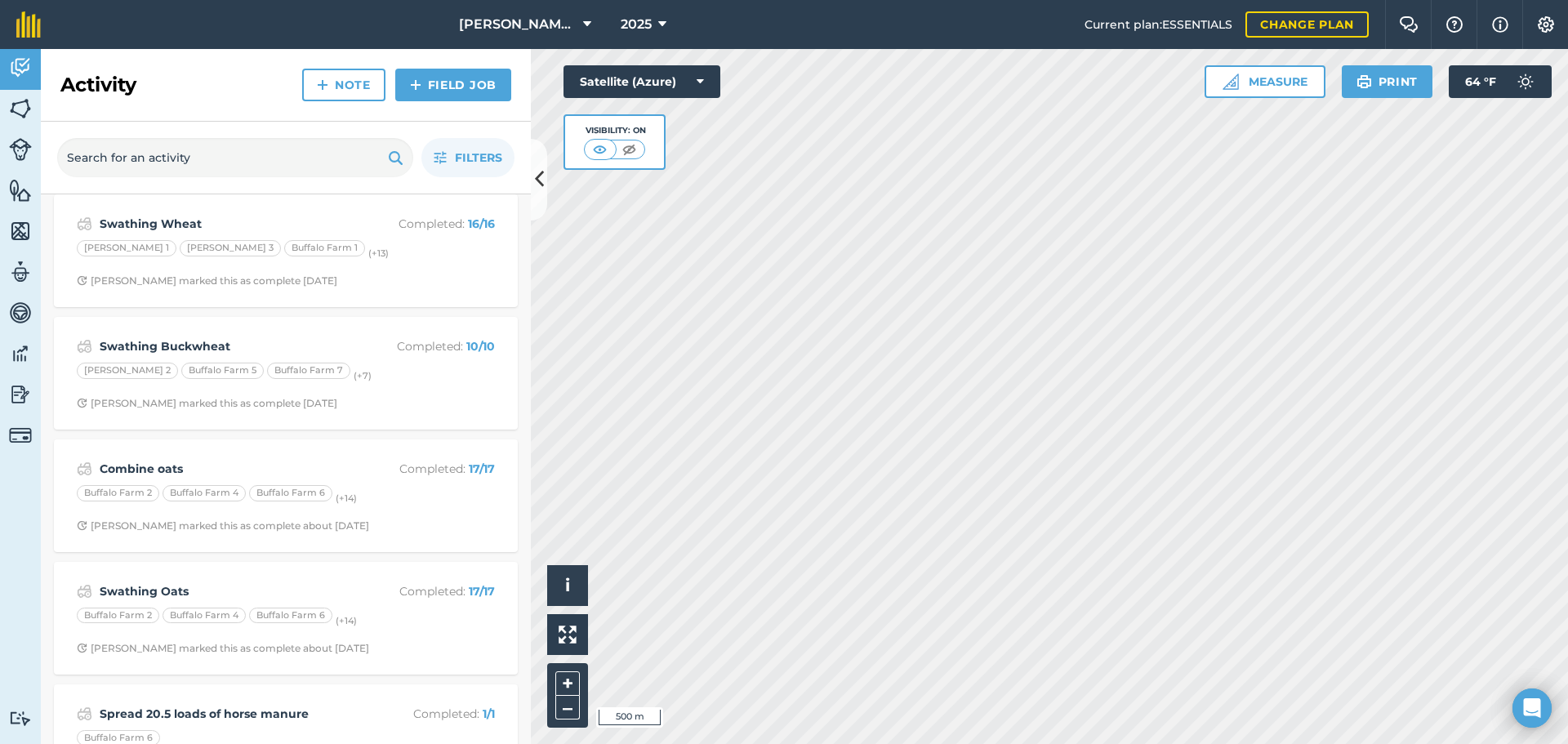
scroll to position [571, 0]
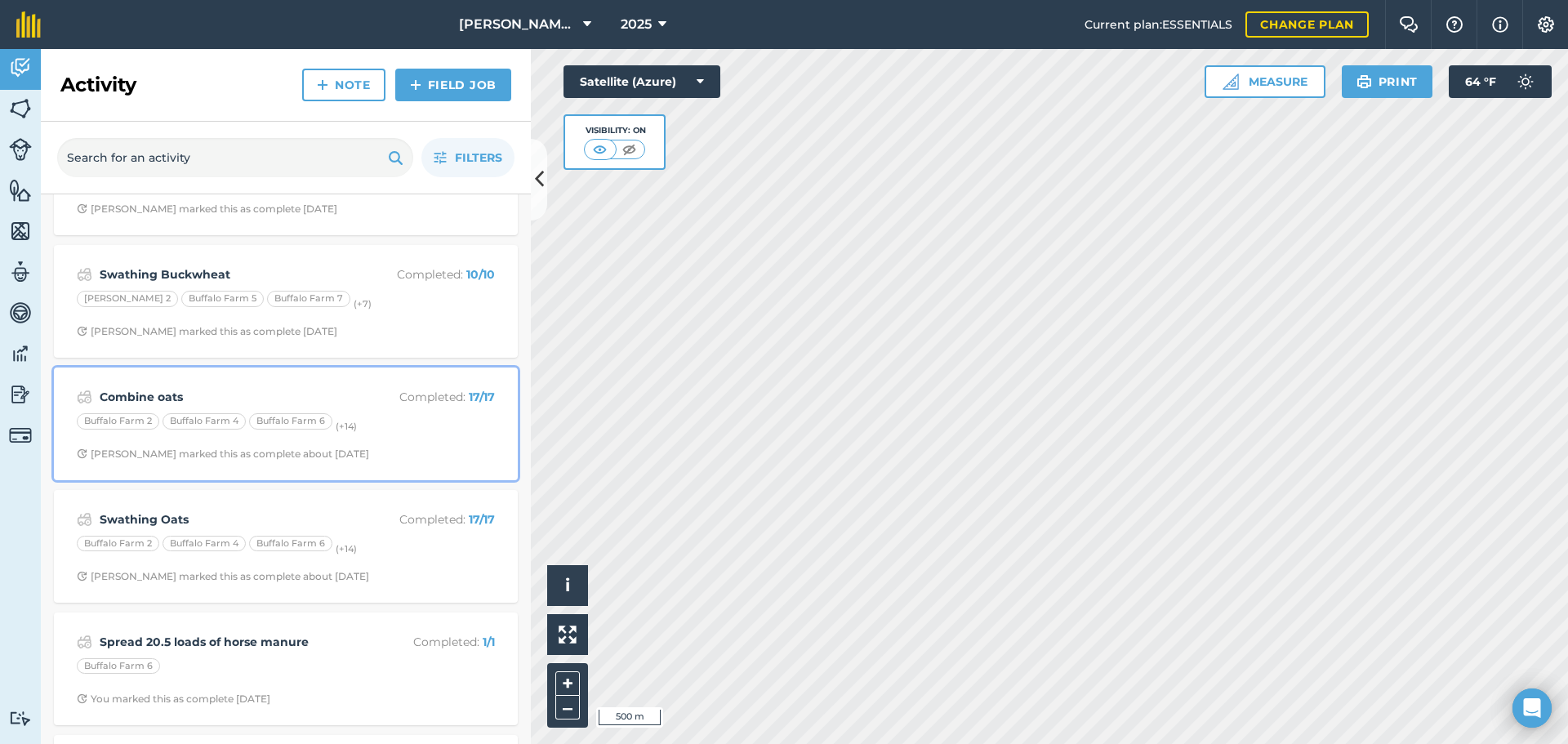
click at [292, 387] on div "Combine oats Completed : 17 / 17" at bounding box center [286, 397] width 418 height 20
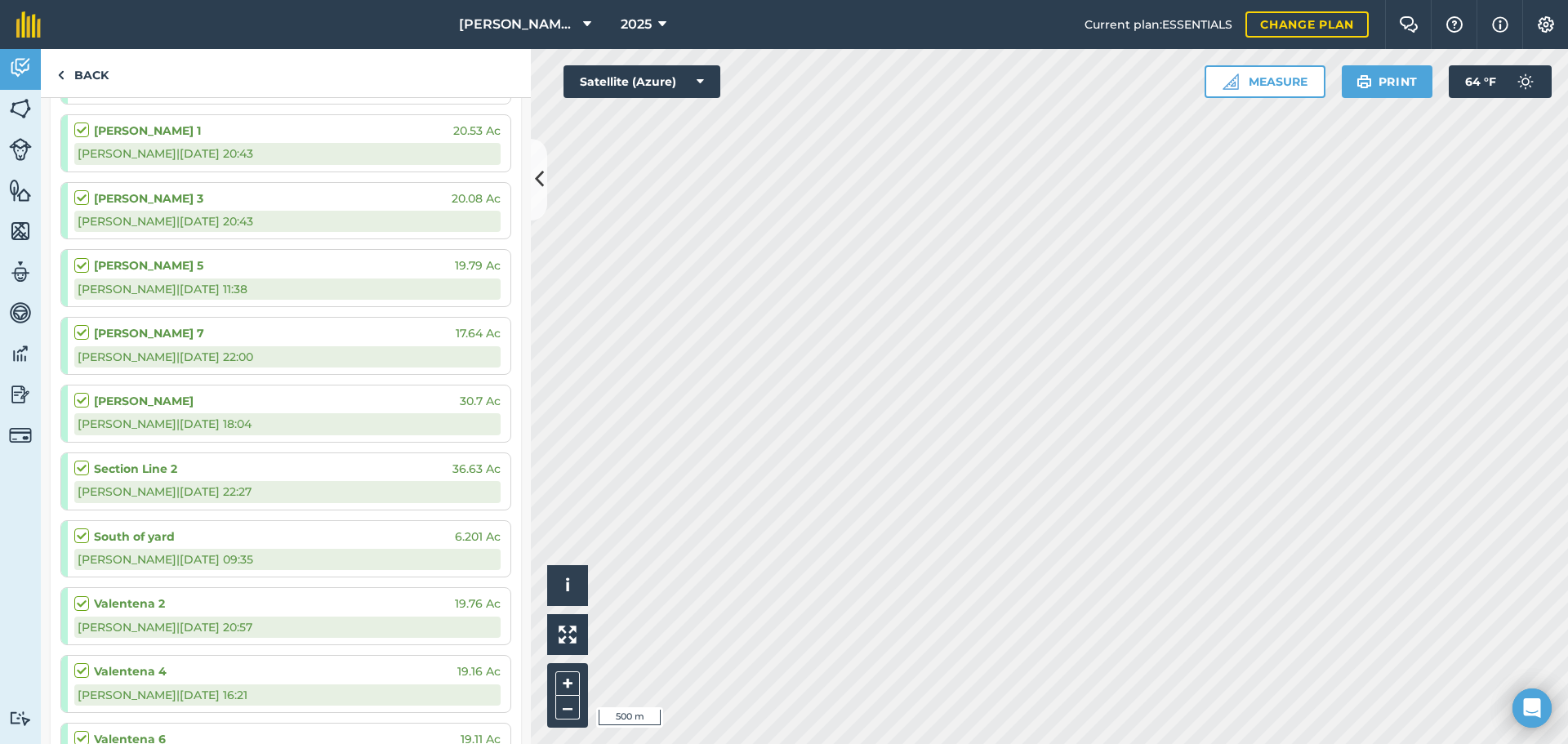
scroll to position [816, 0]
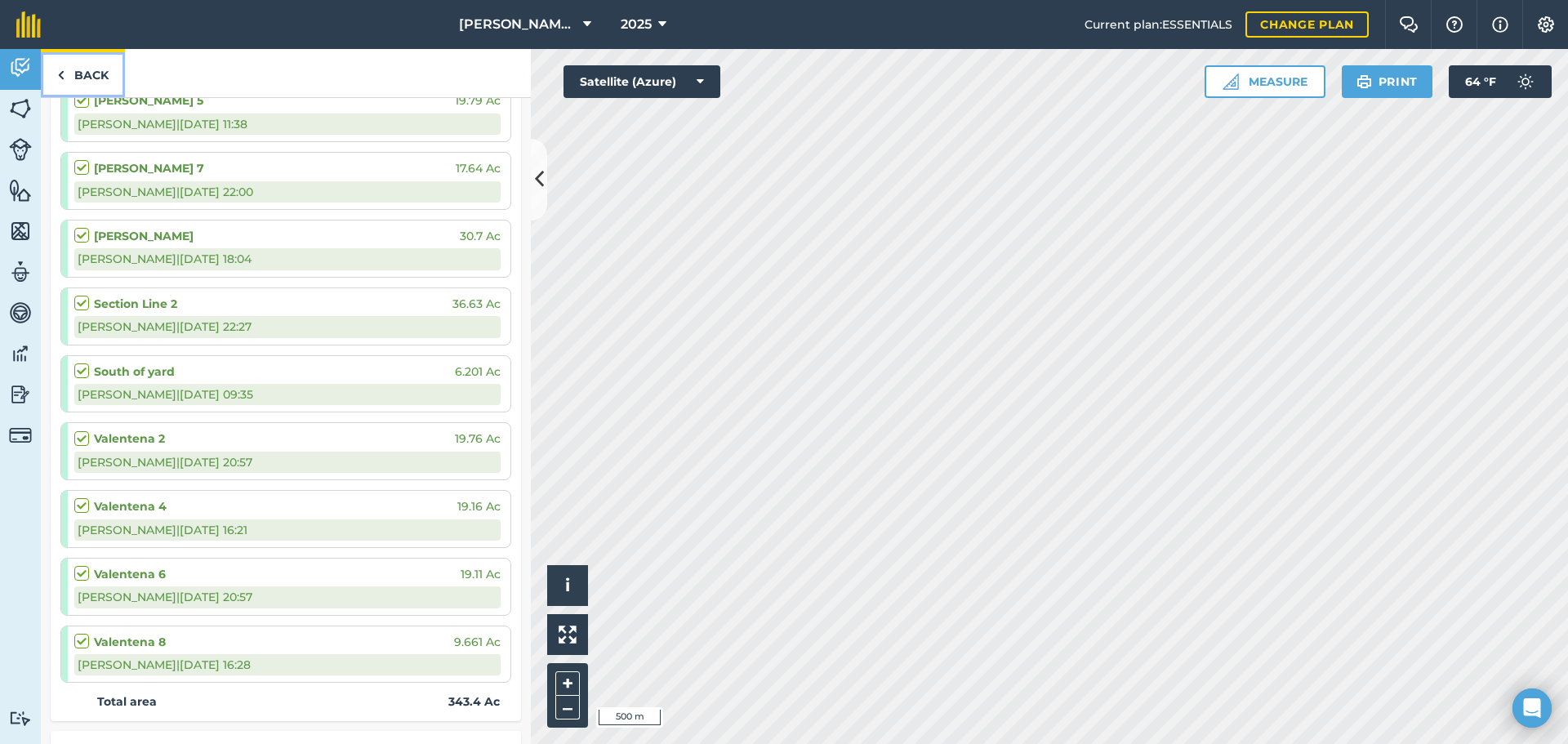
click at [87, 65] on link "Back" at bounding box center [82, 72] width 84 height 48
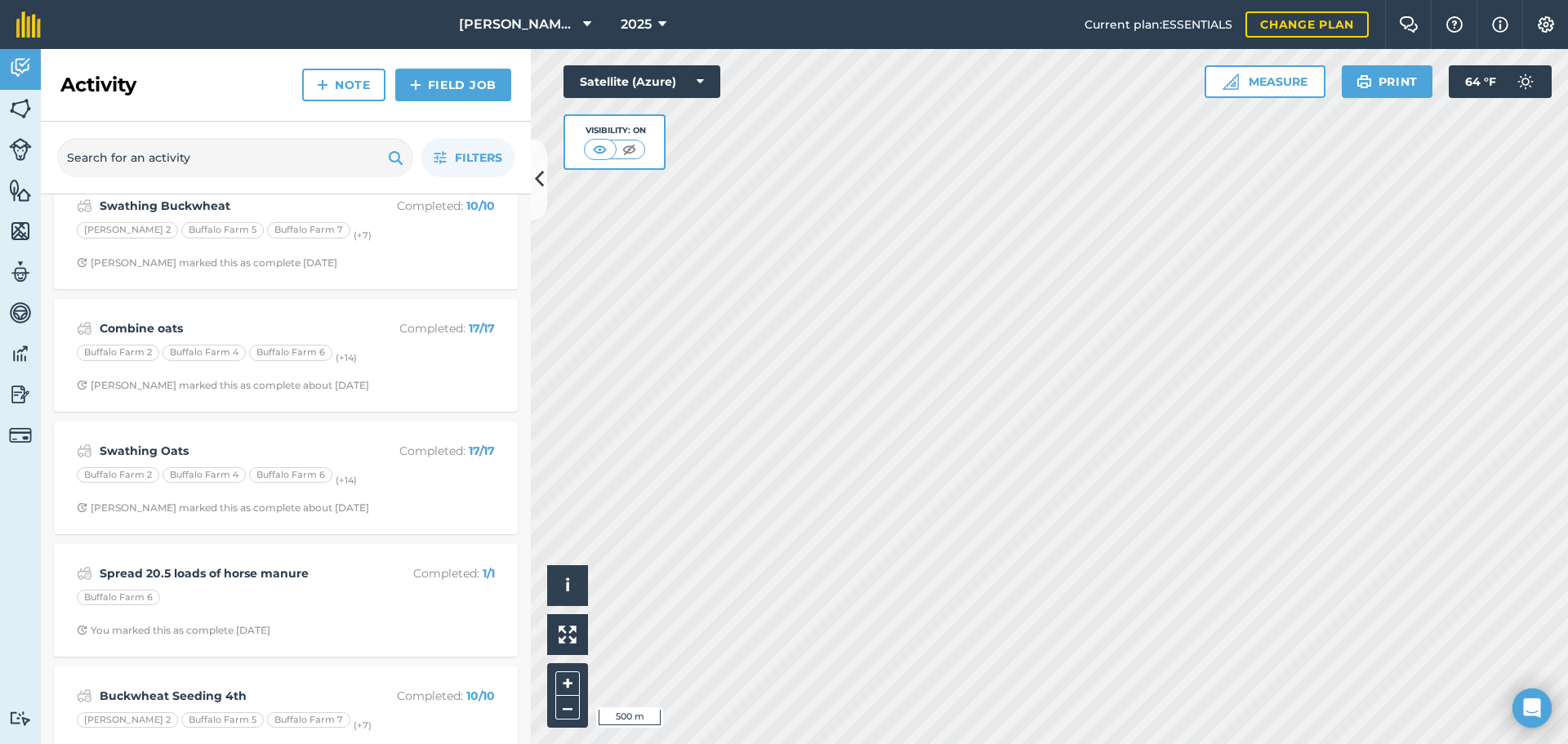
scroll to position [653, 0]
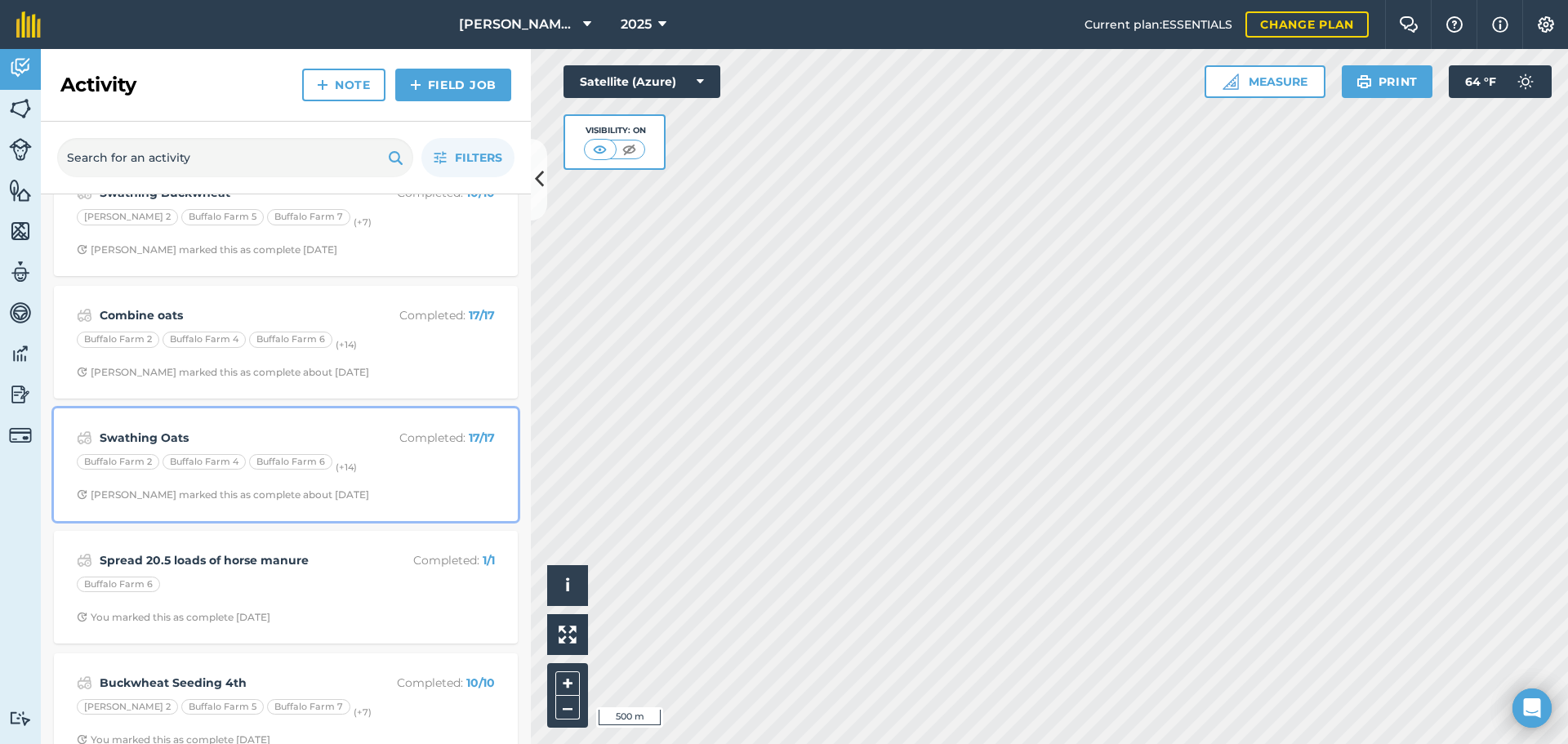
click at [305, 431] on strong "Swathing Oats" at bounding box center [229, 438] width 259 height 18
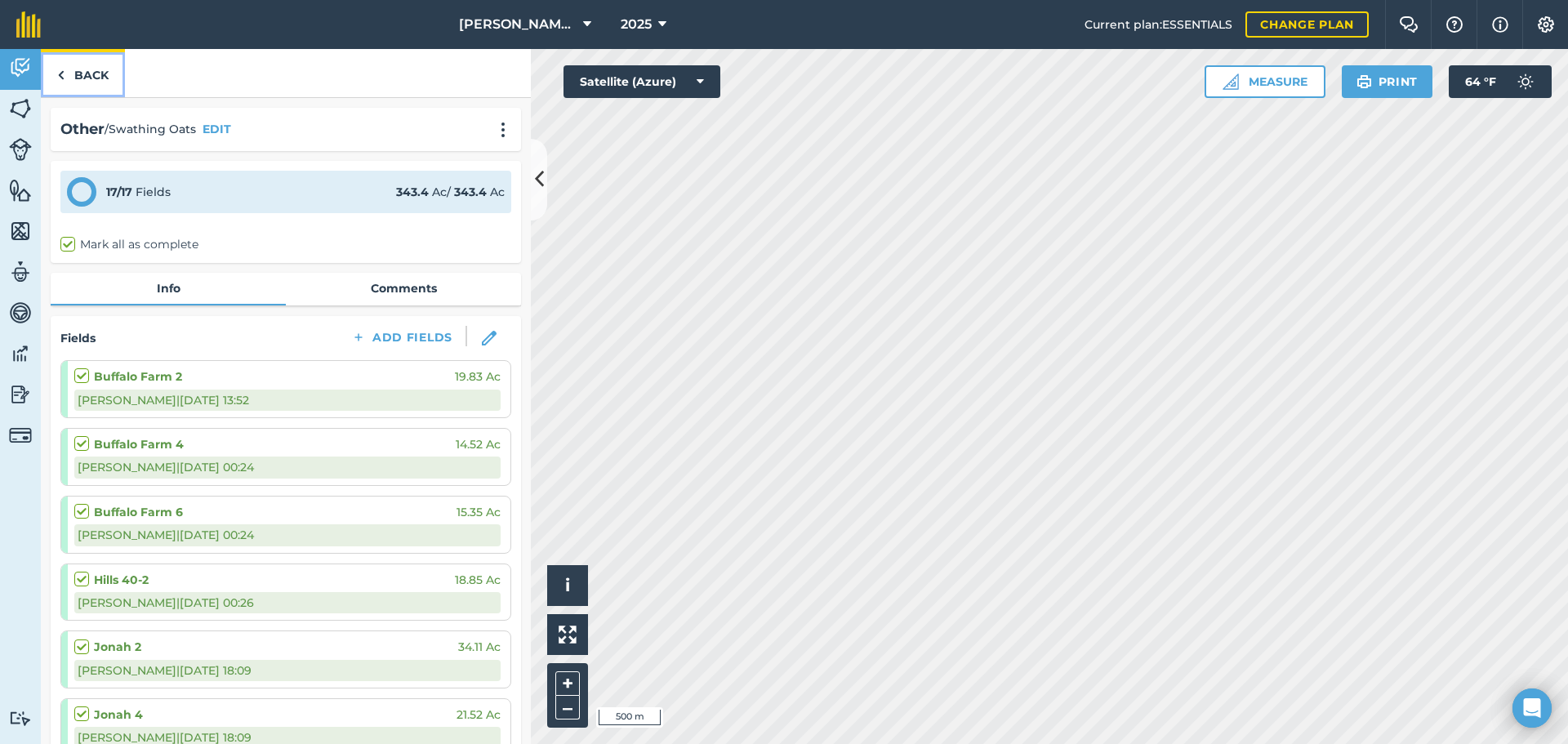
click at [91, 83] on link "Back" at bounding box center [82, 72] width 84 height 48
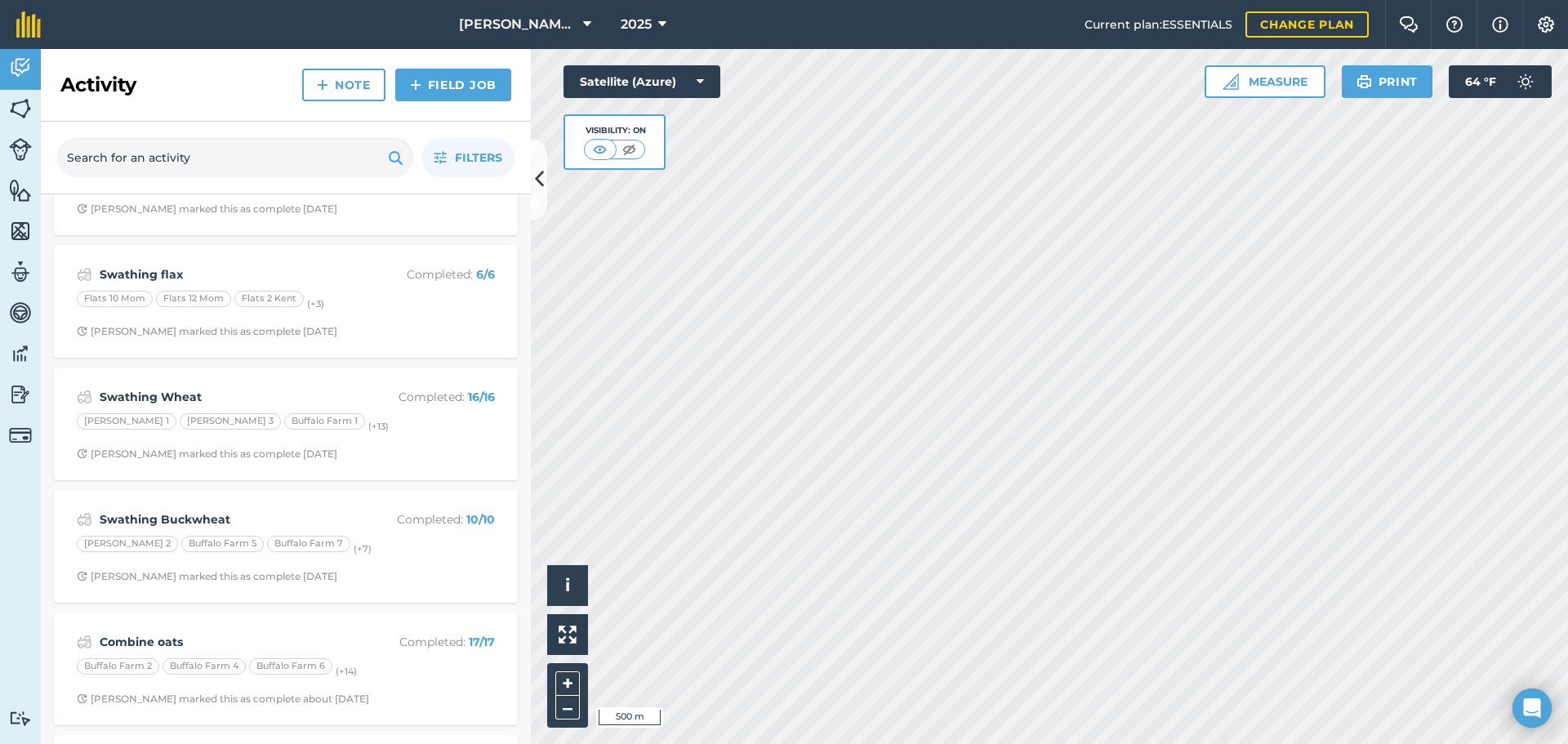
scroll to position [490, 0]
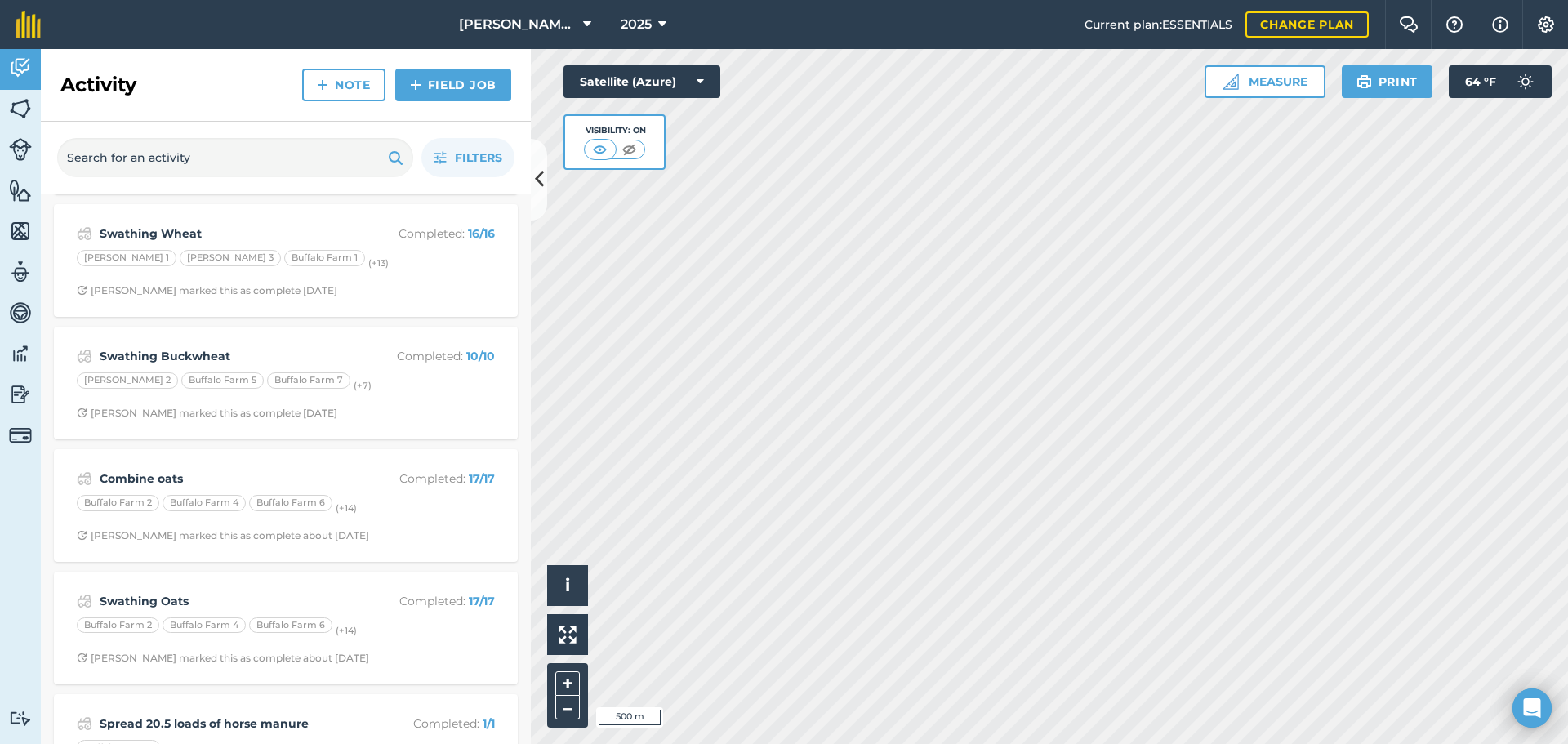
click at [235, 456] on div "Combine oats Completed : 17 / 17 [GEOGRAPHIC_DATA] 2 [GEOGRAPHIC_DATA] 4 [GEOGR…" at bounding box center [286, 504] width 464 height 113
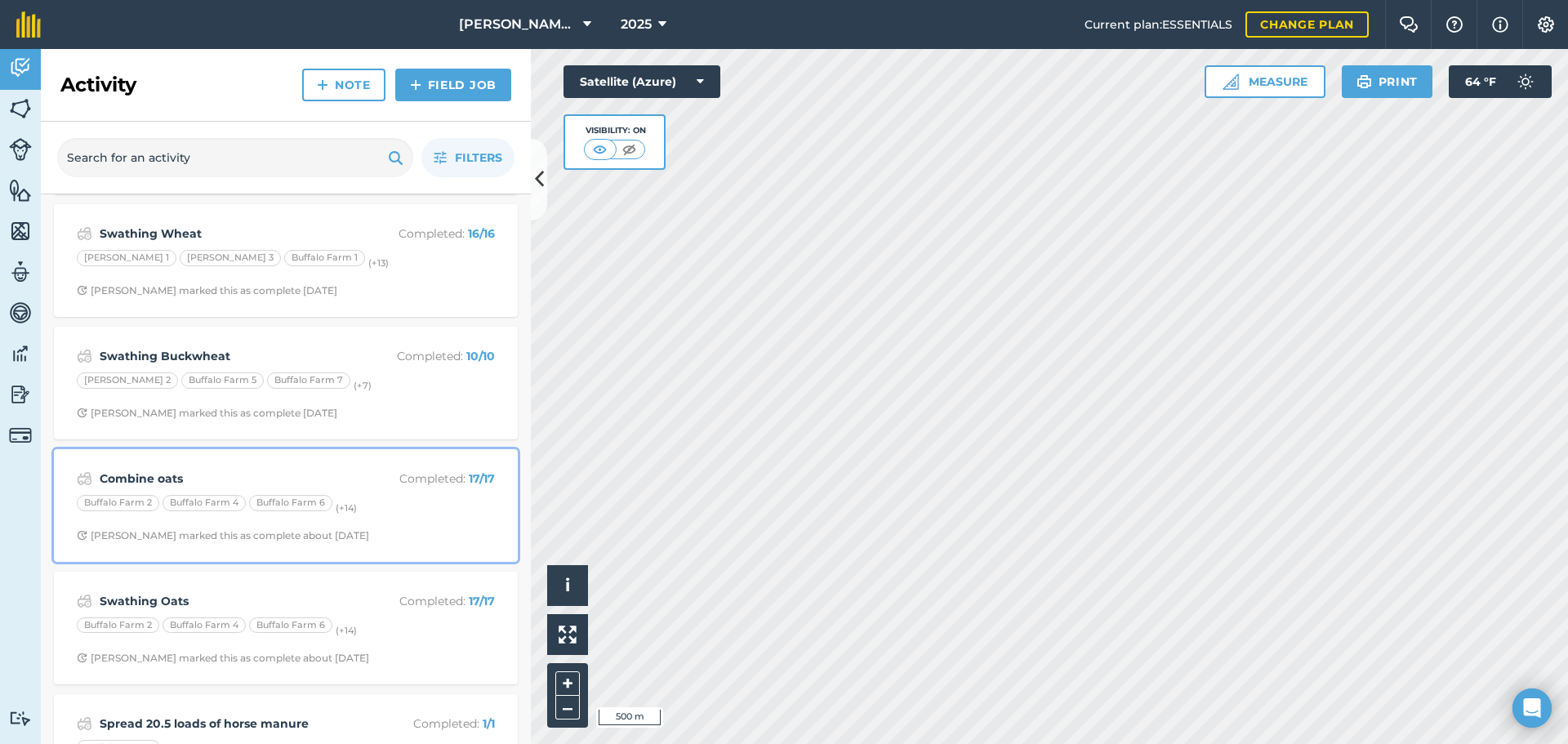
click at [165, 476] on strong "Combine oats" at bounding box center [229, 478] width 259 height 18
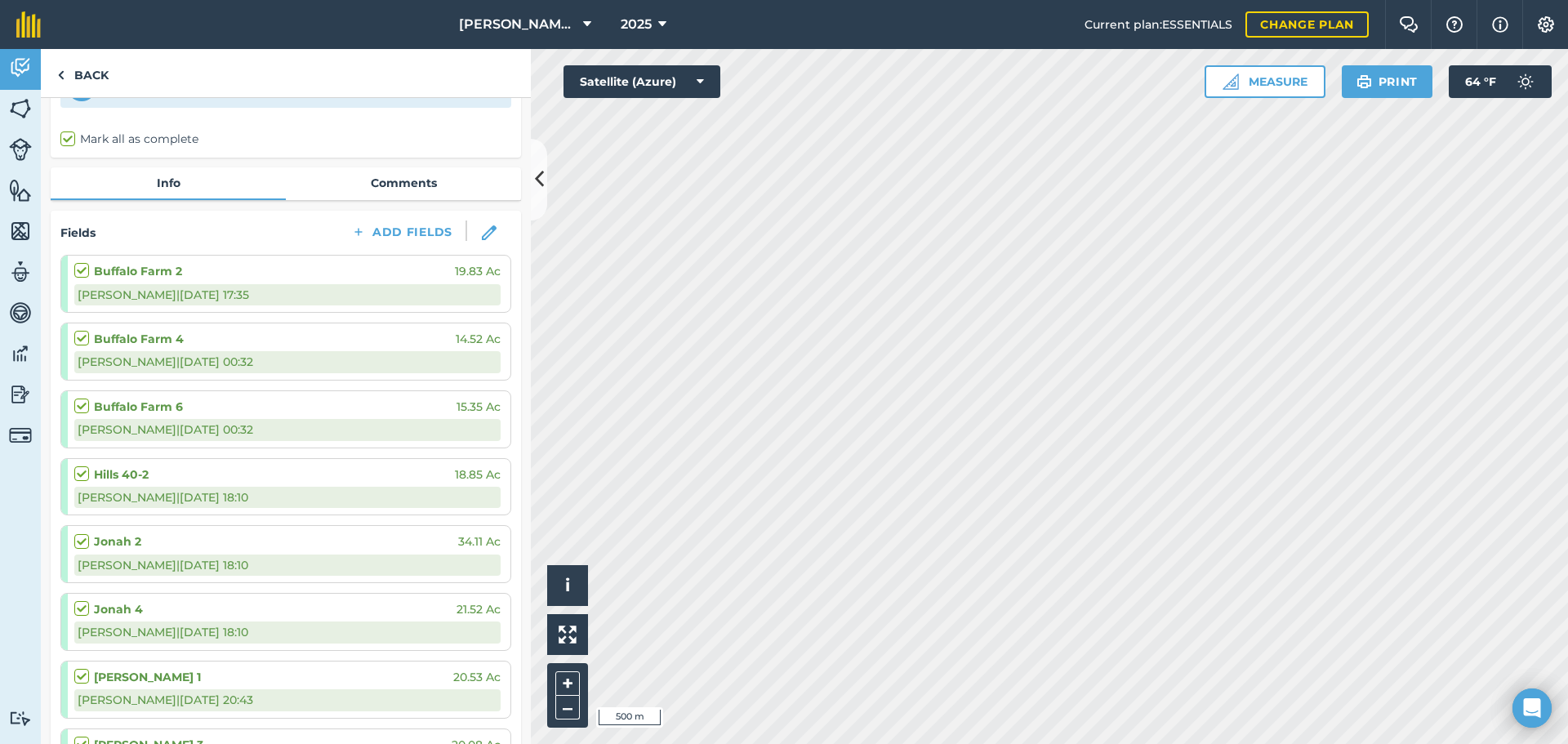
scroll to position [82, 0]
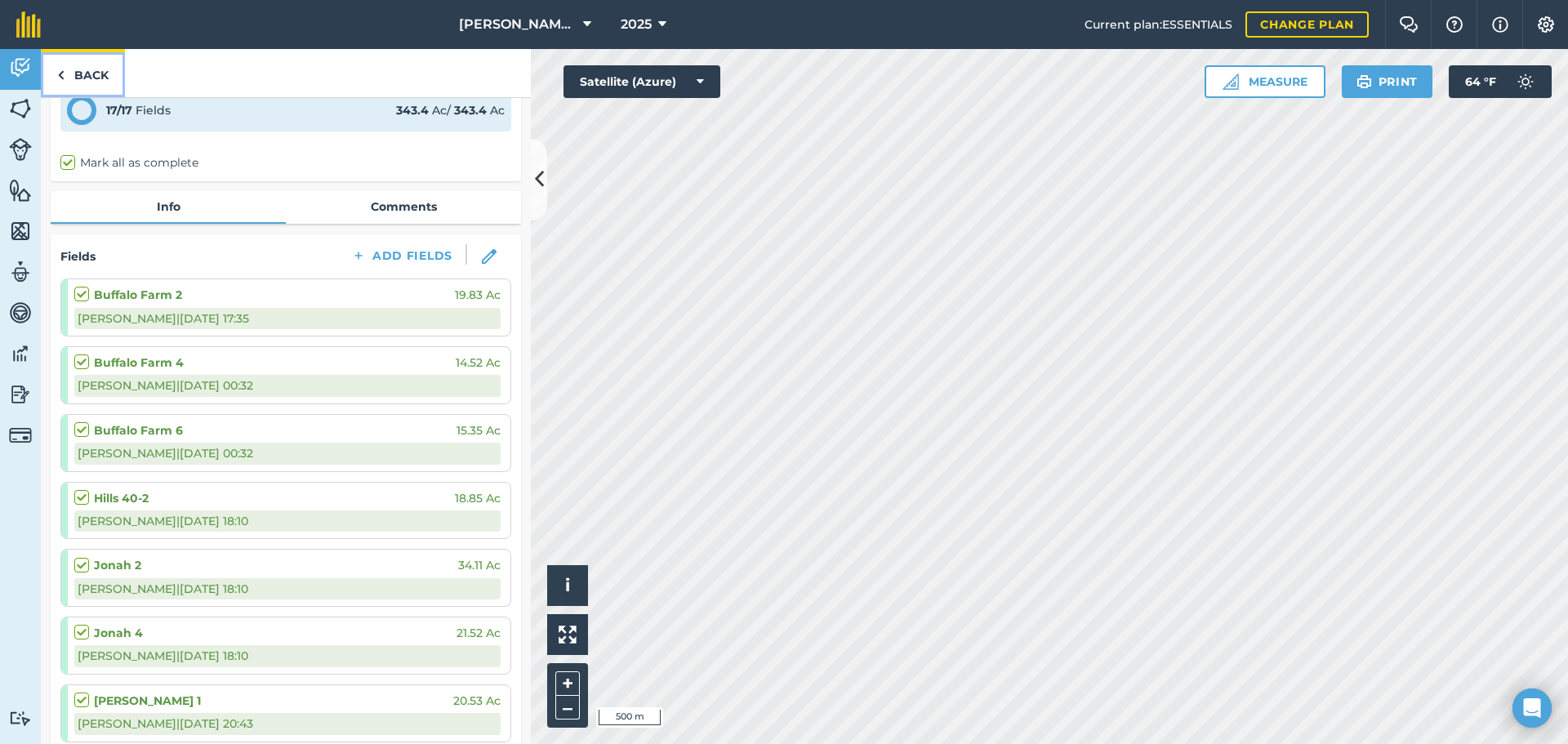
click at [82, 65] on link "Back" at bounding box center [82, 72] width 84 height 48
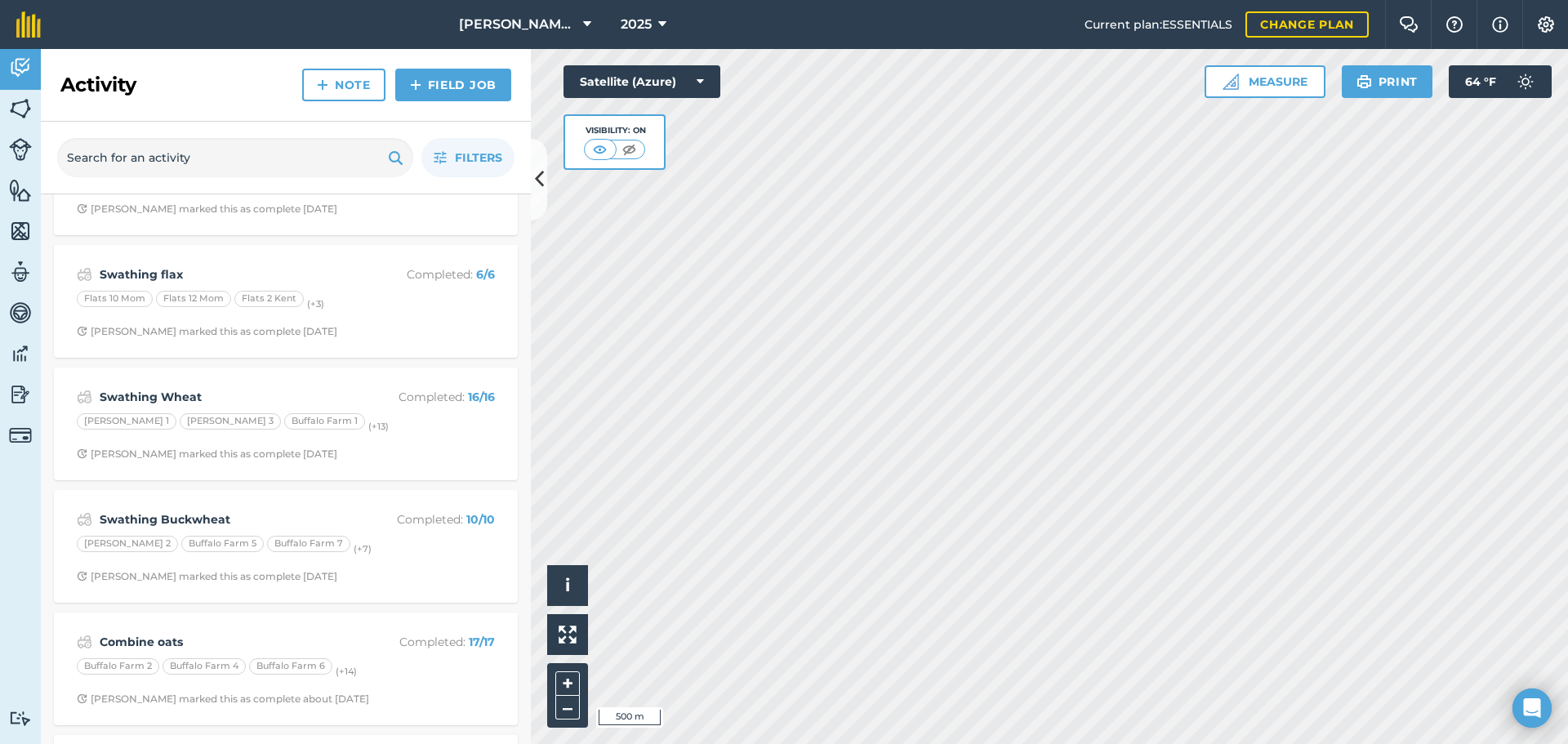
scroll to position [571, 0]
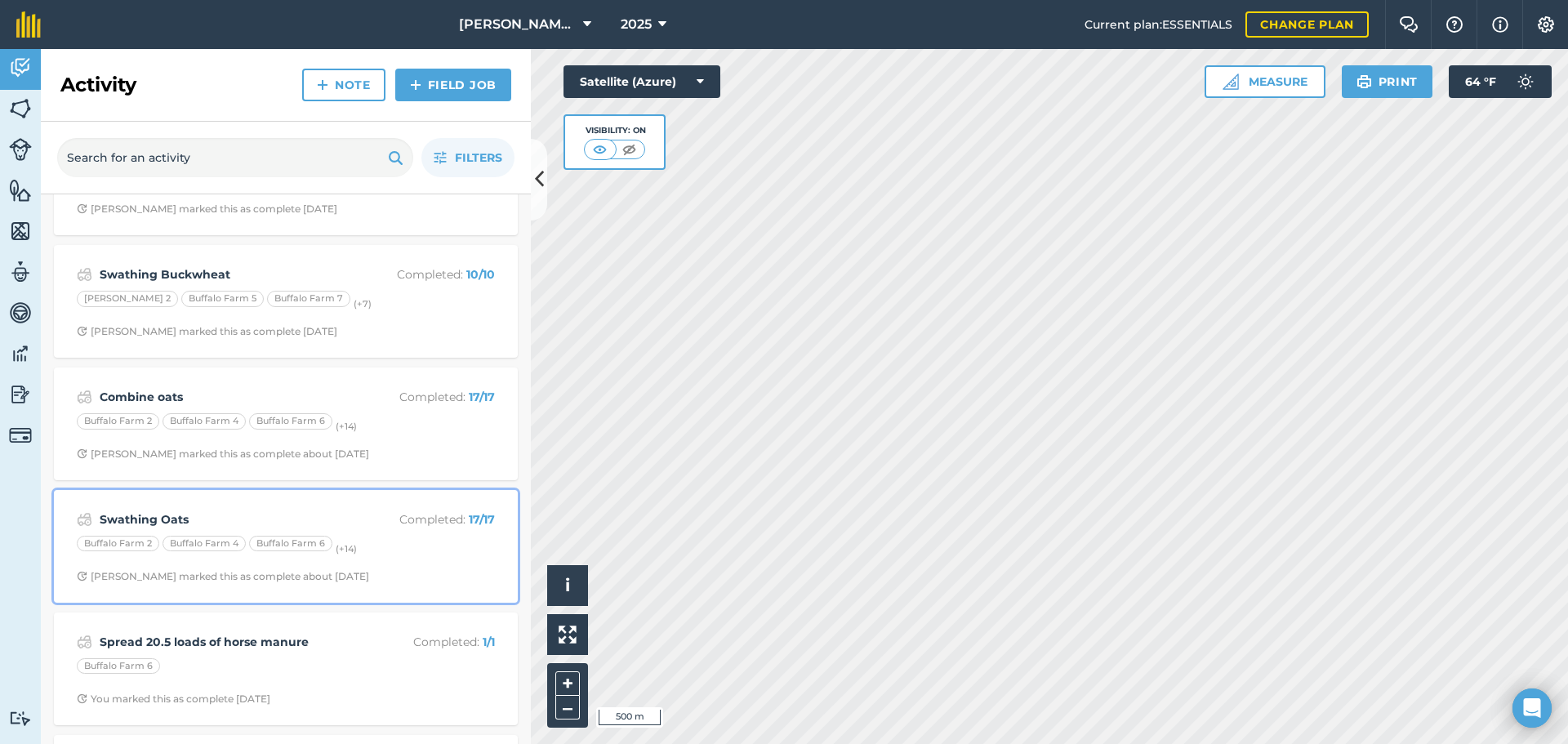
click at [309, 504] on div "Swathing Oats Completed : 17 / 17 [GEOGRAPHIC_DATA] 2 [GEOGRAPHIC_DATA] 4 [GEOG…" at bounding box center [286, 546] width 444 height 93
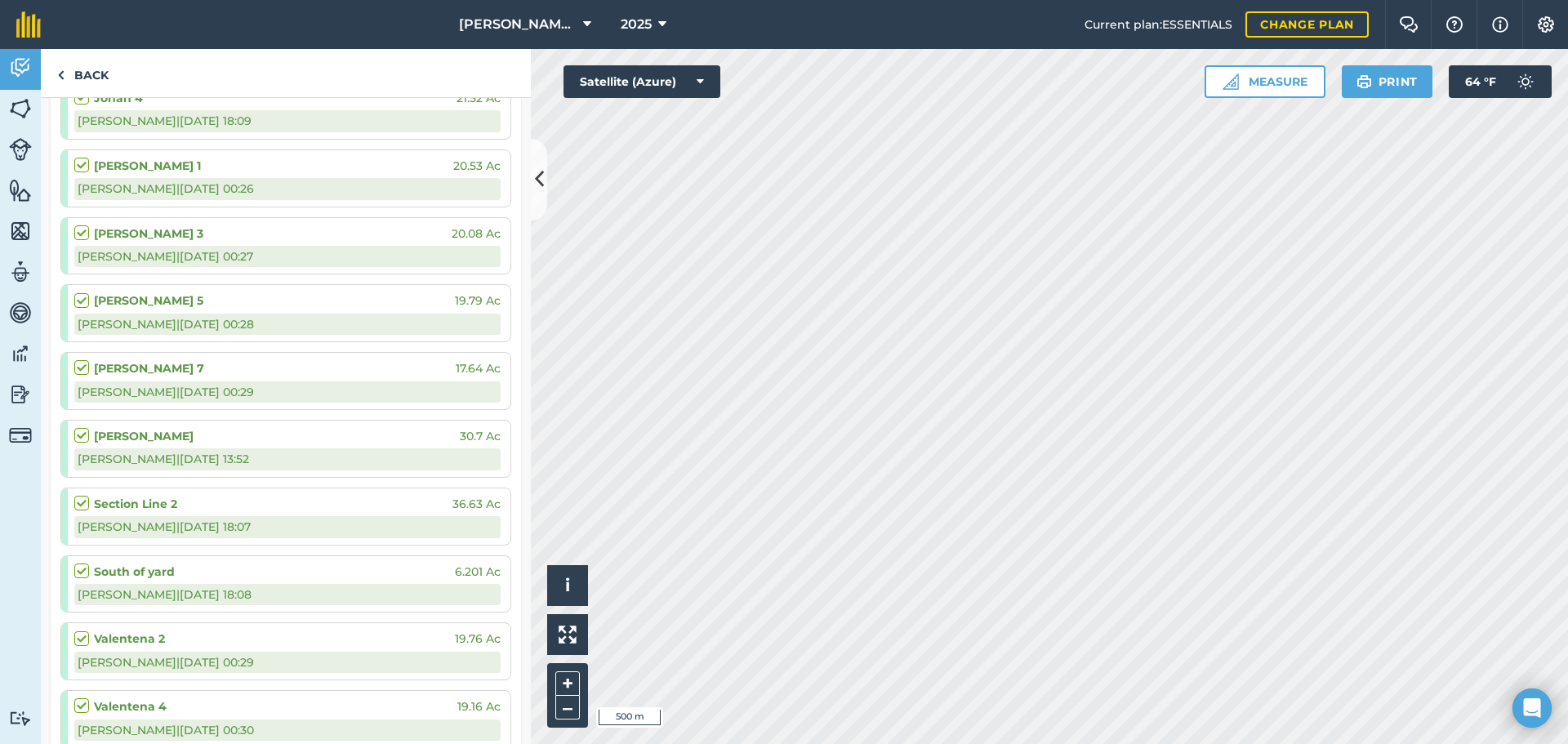
scroll to position [653, 0]
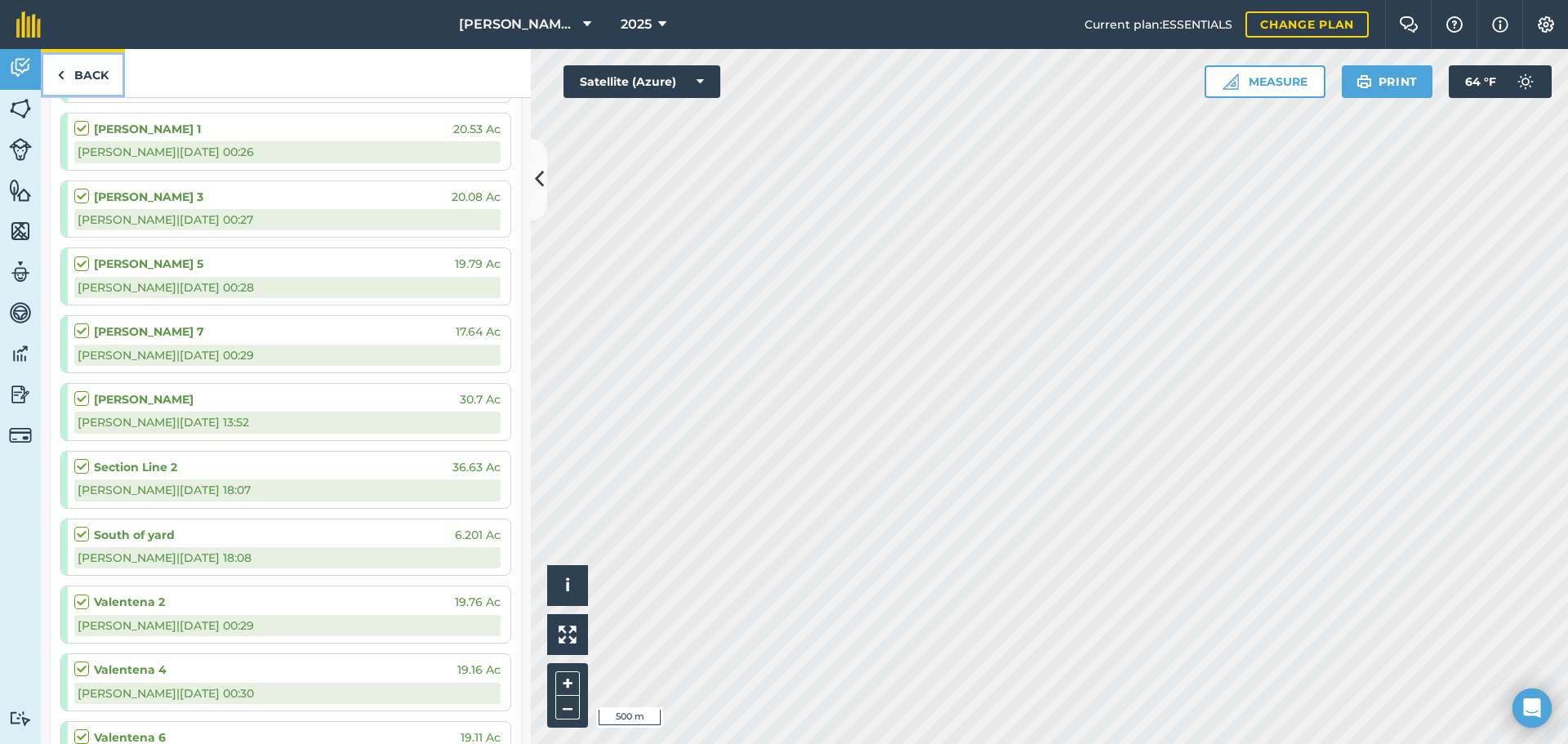
click at [90, 72] on link "Back" at bounding box center [82, 72] width 84 height 48
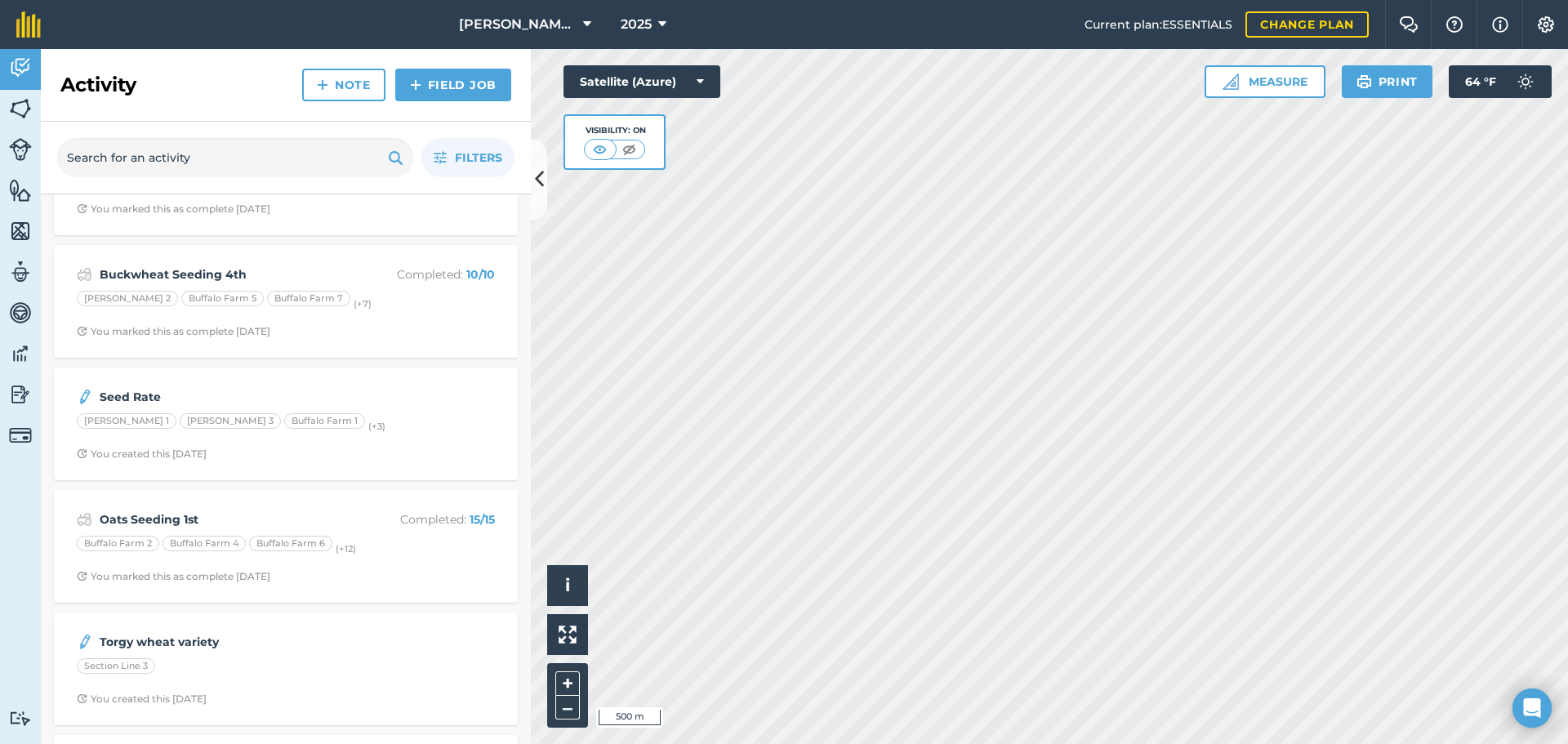
scroll to position [1306, 0]
